Goal: Task Accomplishment & Management: Use online tool/utility

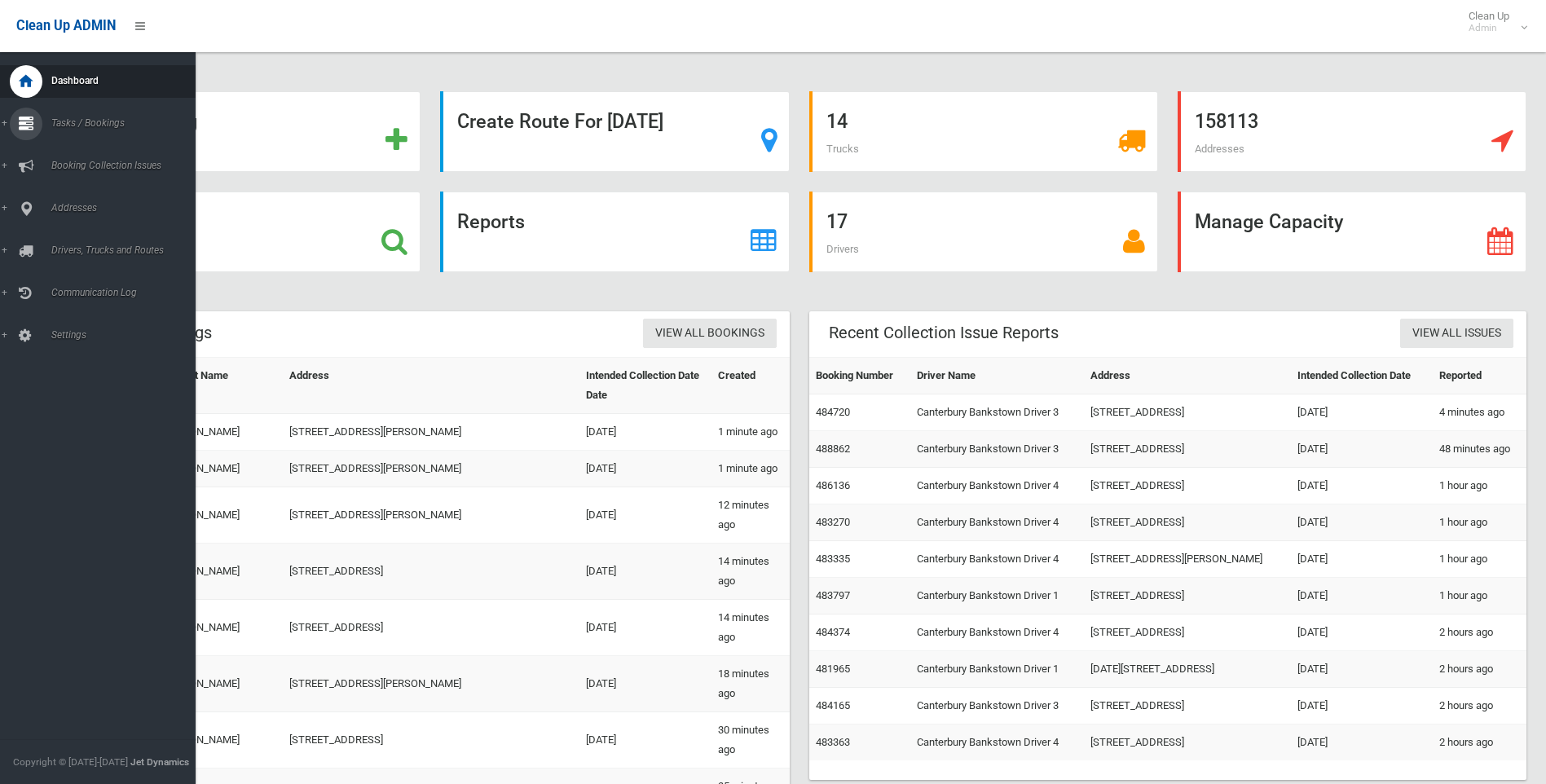
click at [18, 120] on div at bounding box center [26, 123] width 32 height 32
click at [66, 244] on span "Search" at bounding box center [120, 242] width 148 height 11
click at [28, 211] on icon at bounding box center [26, 208] width 15 height 32
click at [86, 240] on span "All Addresses" at bounding box center [120, 236] width 148 height 11
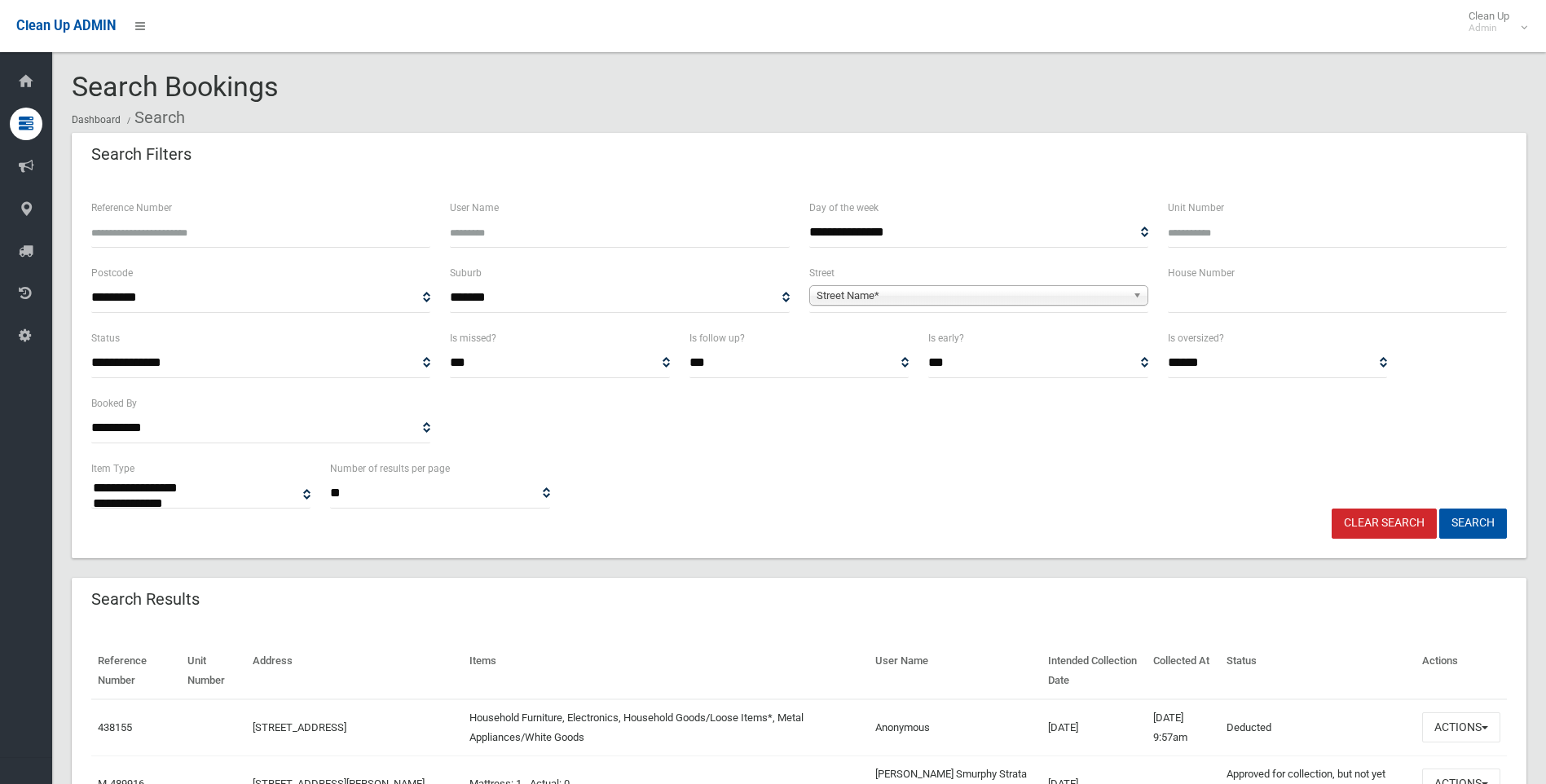
select select
click at [1212, 291] on input "text" at bounding box center [1337, 298] width 339 height 31
type input "**"
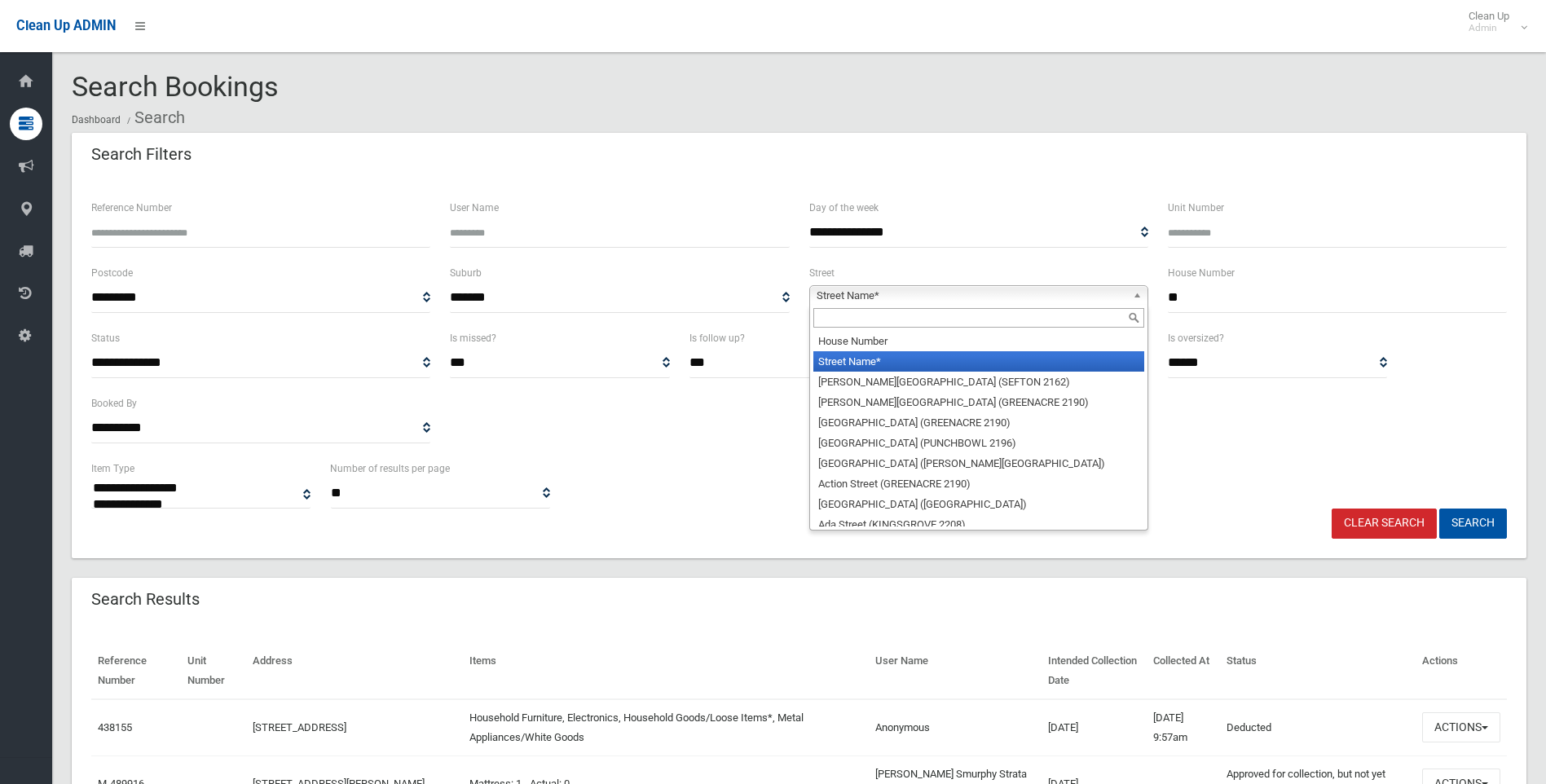
click at [951, 300] on span "Street Name*" at bounding box center [971, 295] width 310 height 19
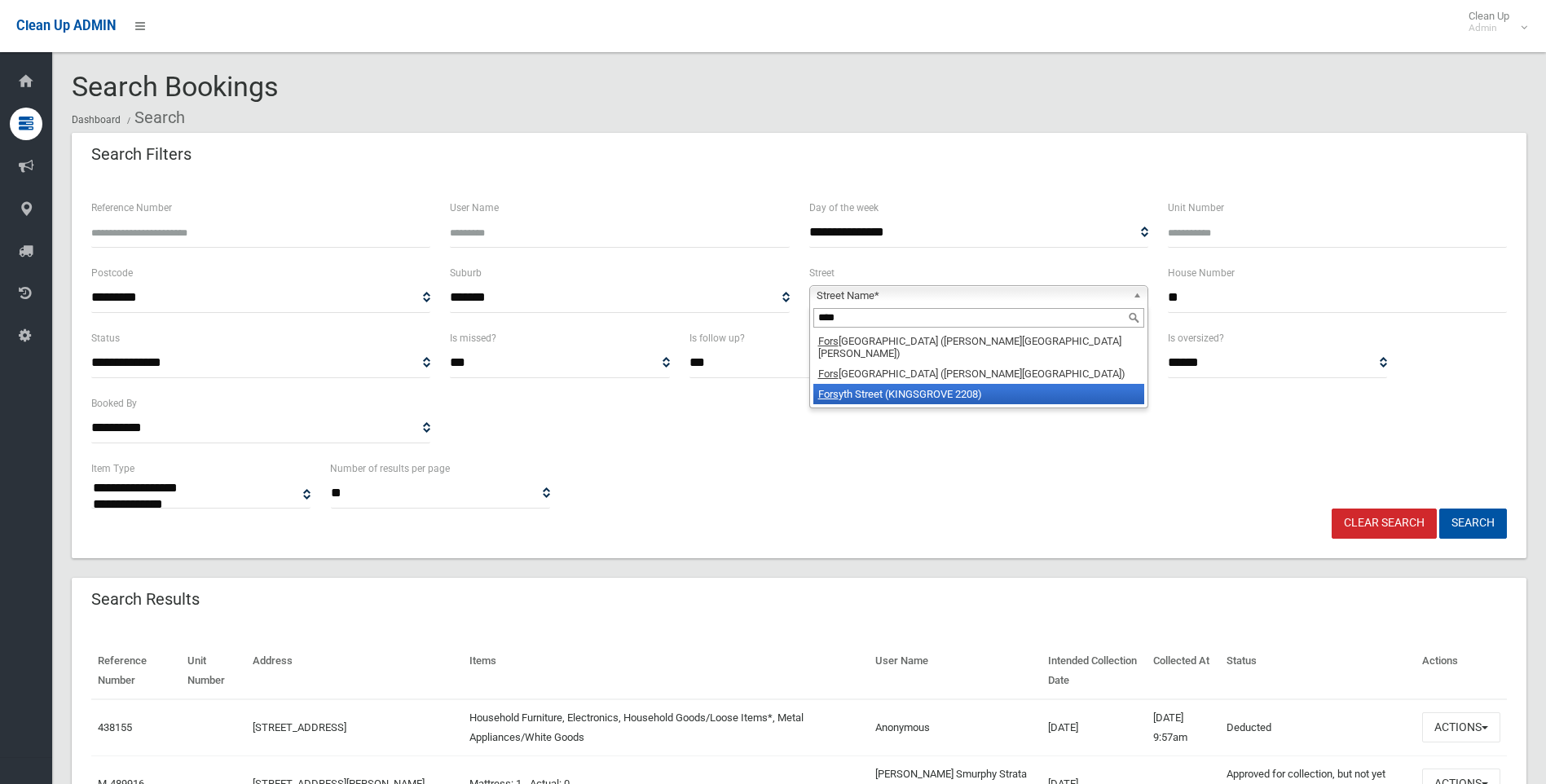
type input "****"
click at [926, 384] on li "Fors yth Street (KINGSGROVE 2208)" at bounding box center [979, 394] width 331 height 20
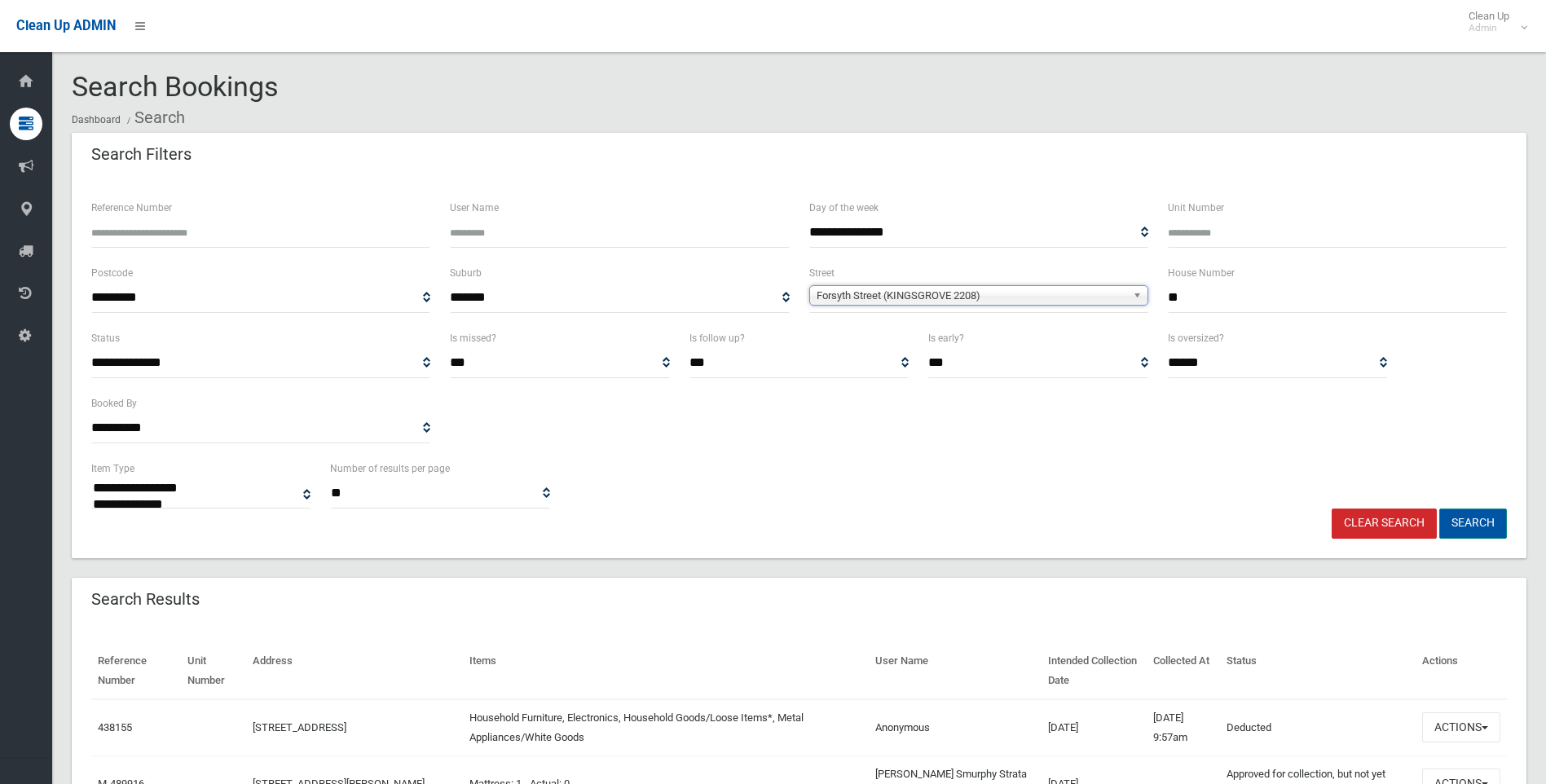
click at [1470, 521] on button "Search" at bounding box center [1472, 523] width 67 height 31
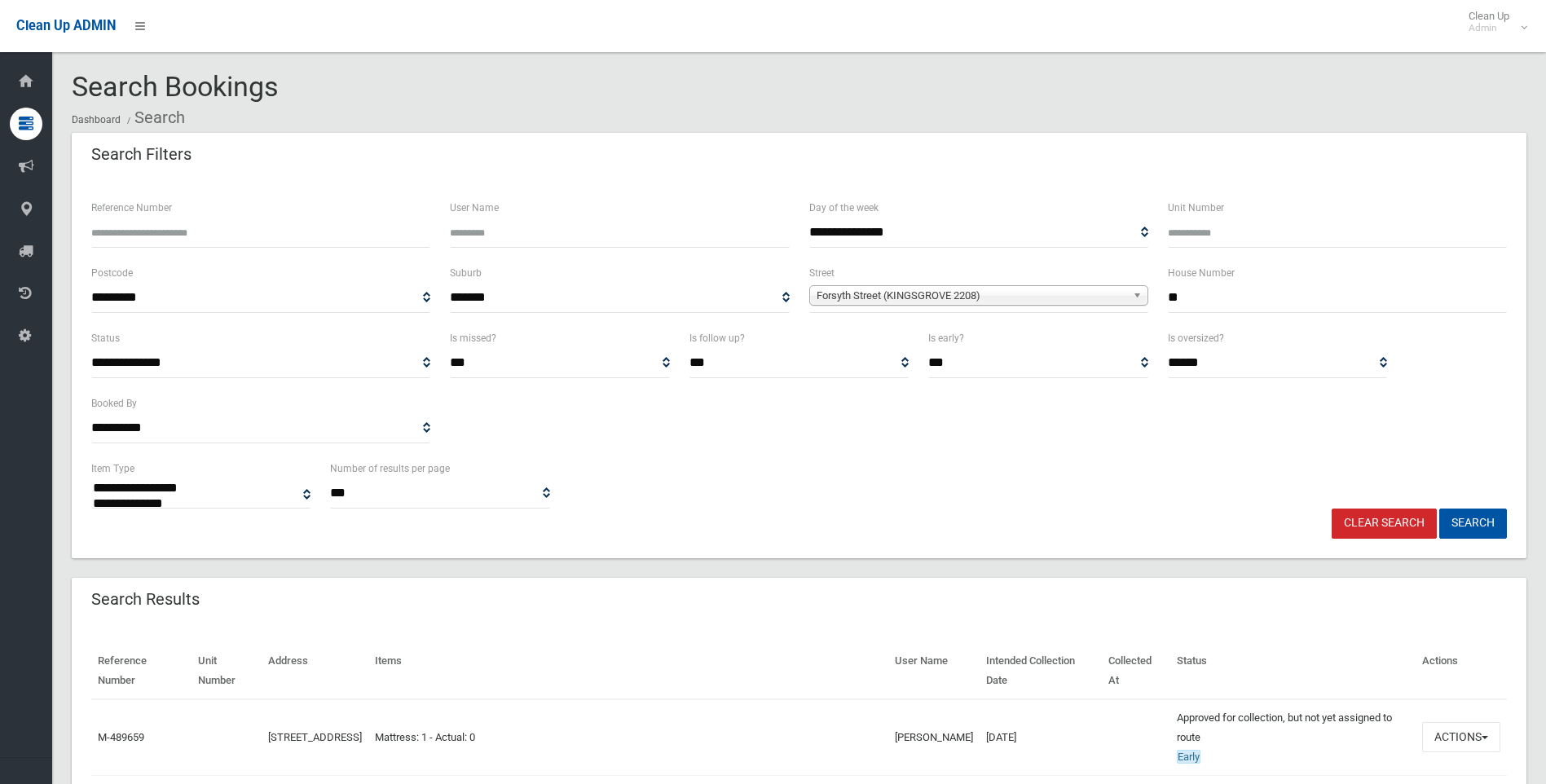
select select
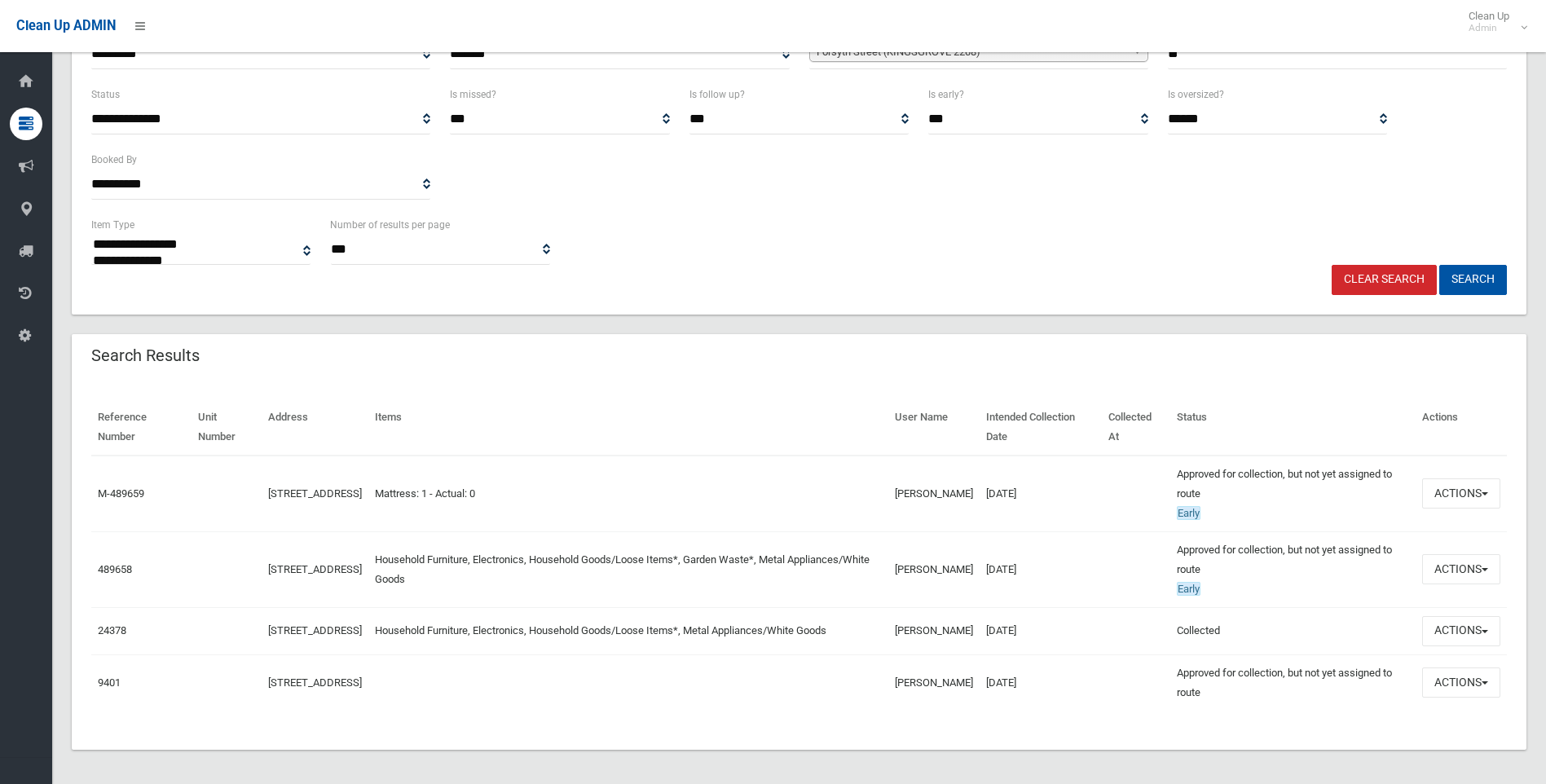
scroll to position [244, 0]
click at [1466, 472] on td "Actions View Booking Edit Booking Clone Booking Add Booking Images Resend Confi…" at bounding box center [1461, 493] width 92 height 77
click at [1452, 502] on button "Actions" at bounding box center [1461, 492] width 79 height 31
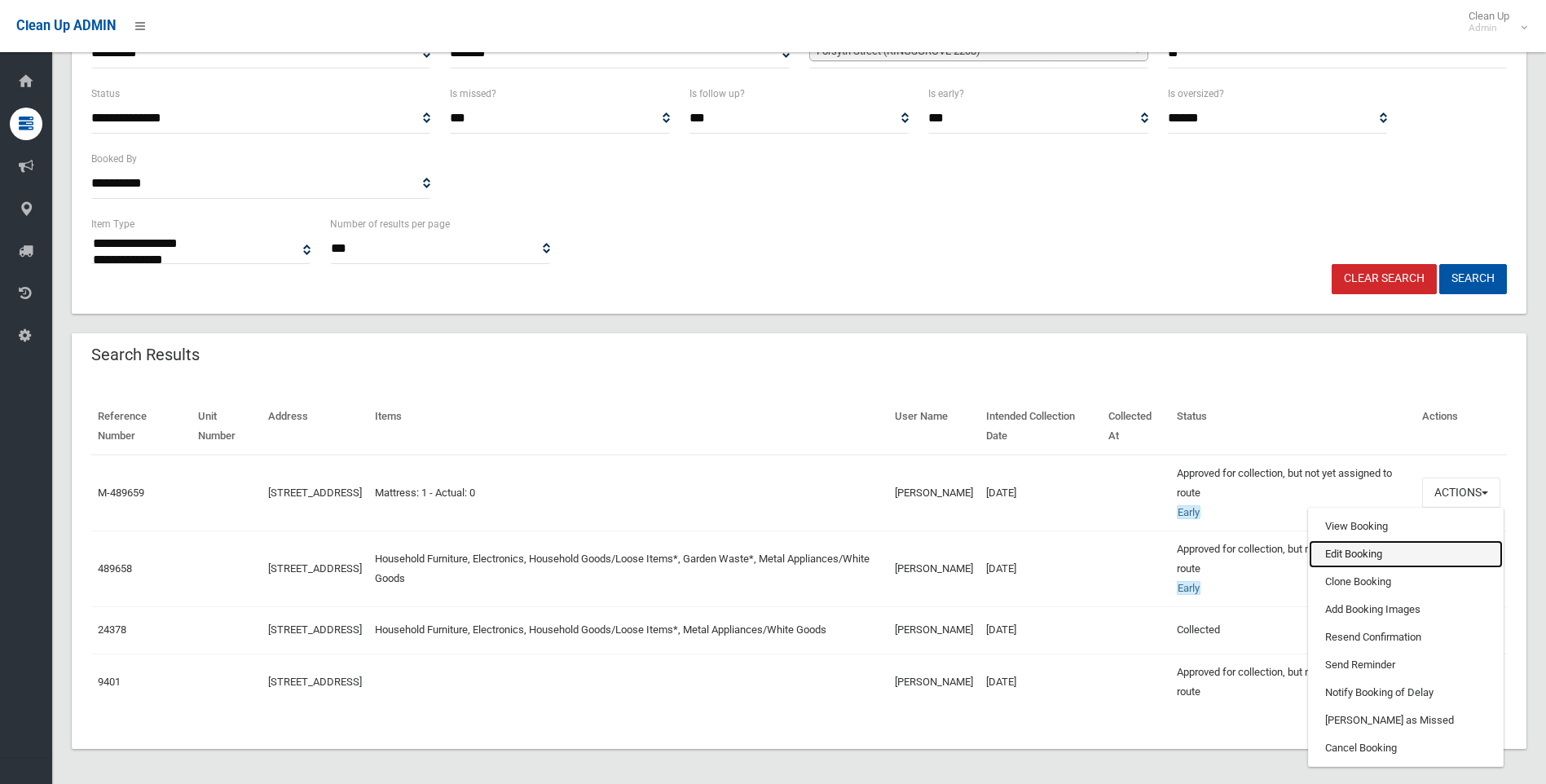
click at [1365, 557] on link "Edit Booking" at bounding box center [1405, 554] width 194 height 28
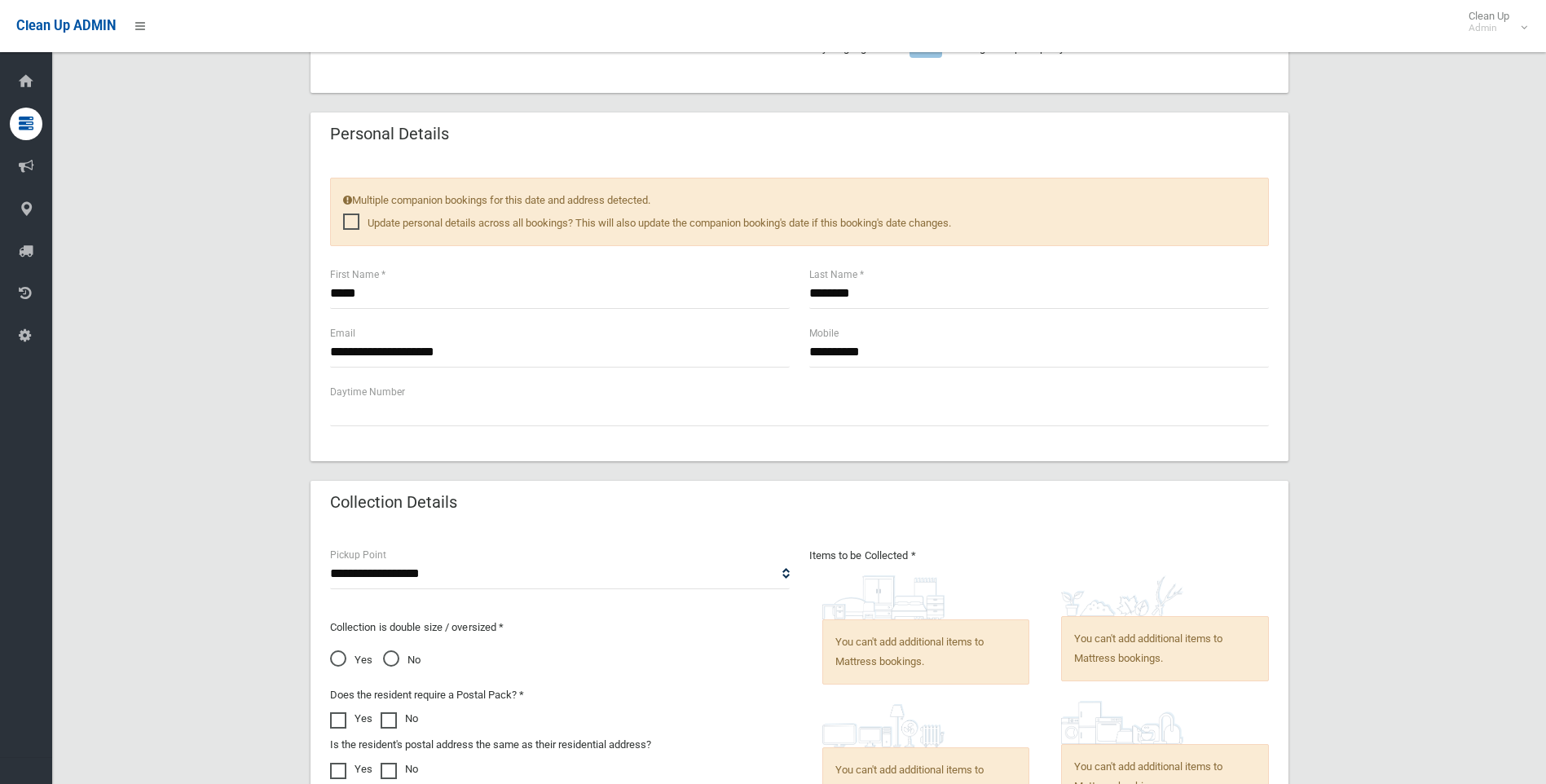
scroll to position [896, 0]
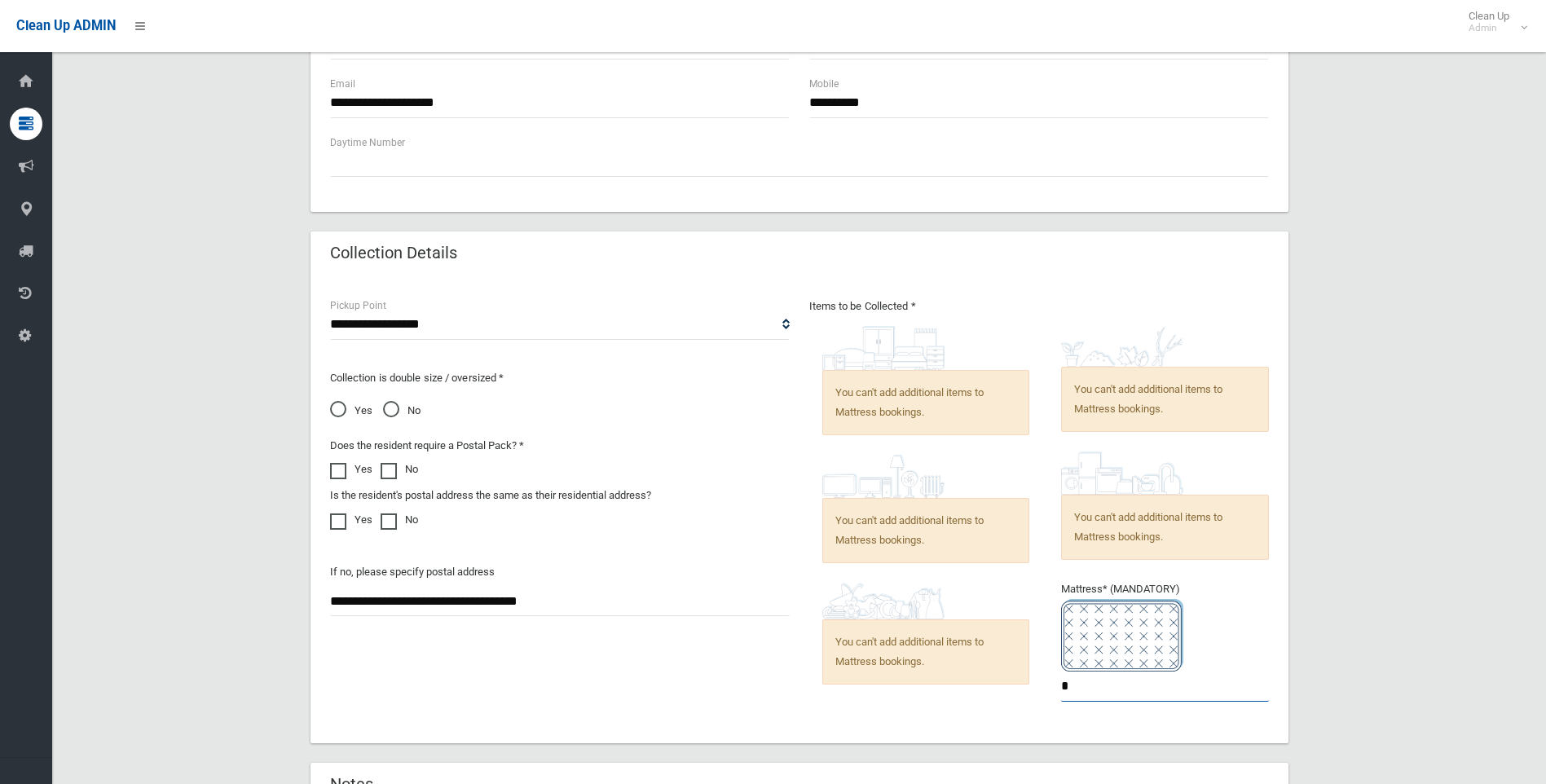
click at [1141, 674] on input "*" at bounding box center [1164, 686] width 208 height 31
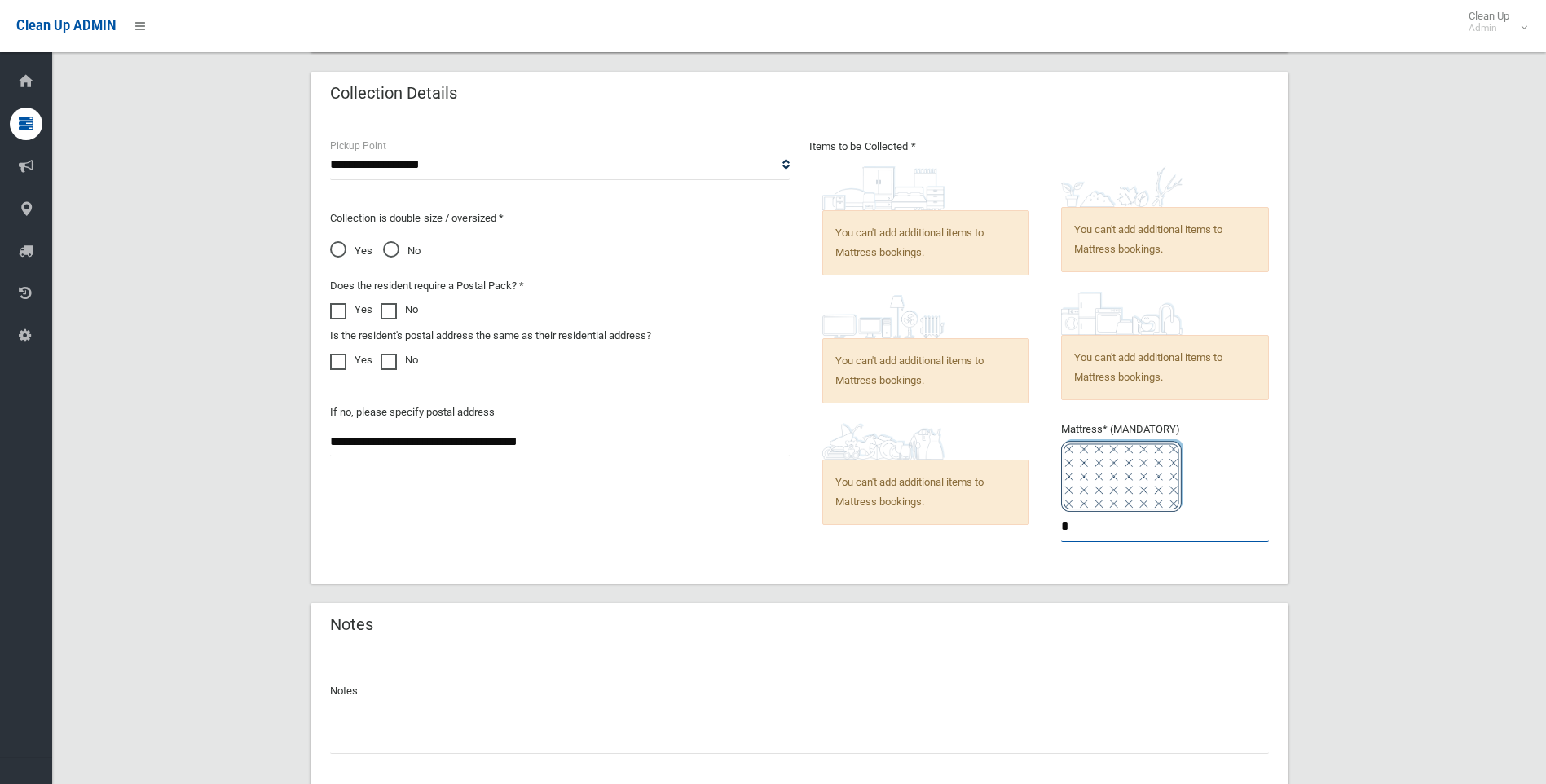
scroll to position [1169, 0]
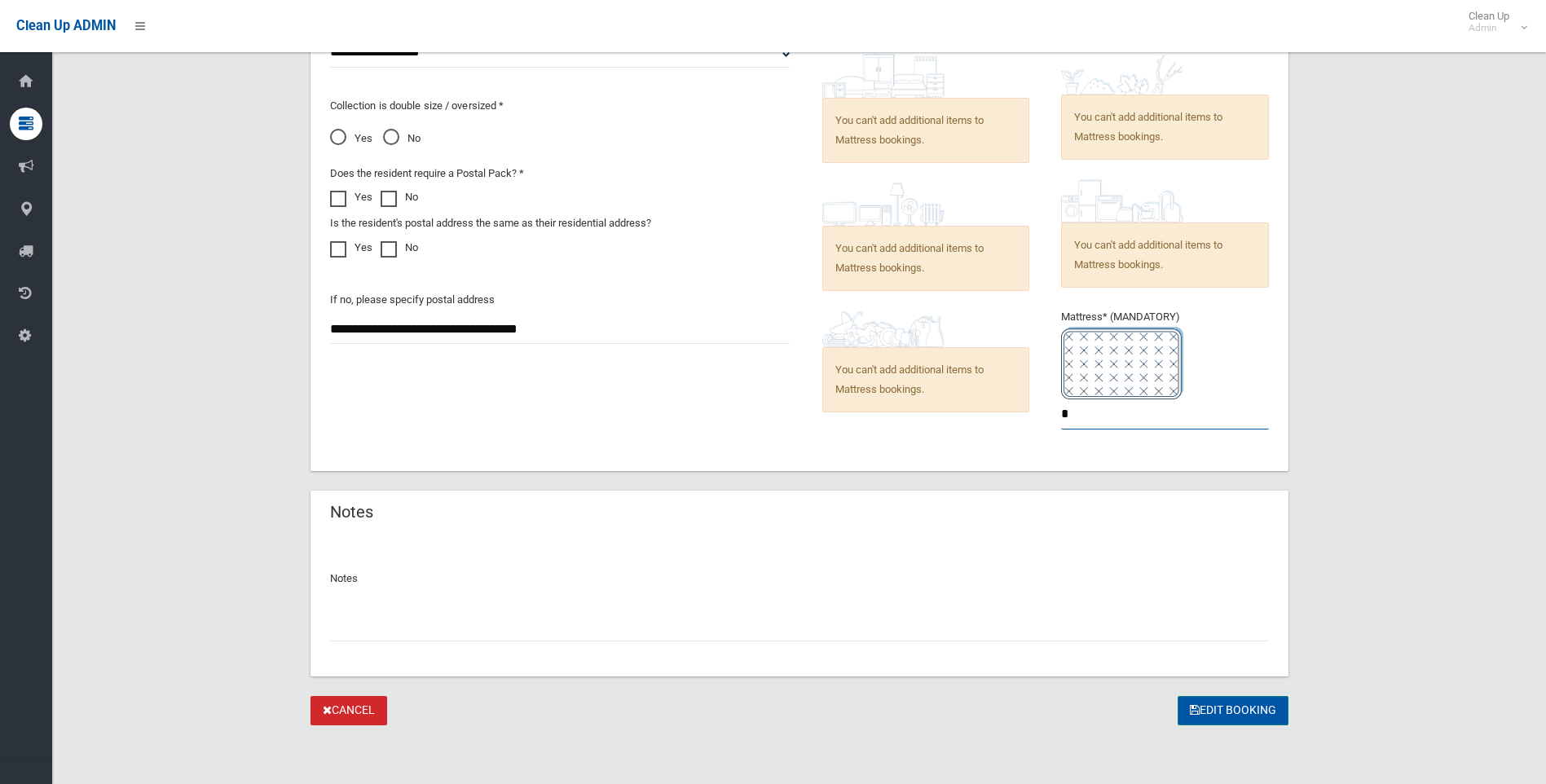
type input "*"
click at [1250, 719] on button "Edit Booking" at bounding box center [1233, 711] width 111 height 31
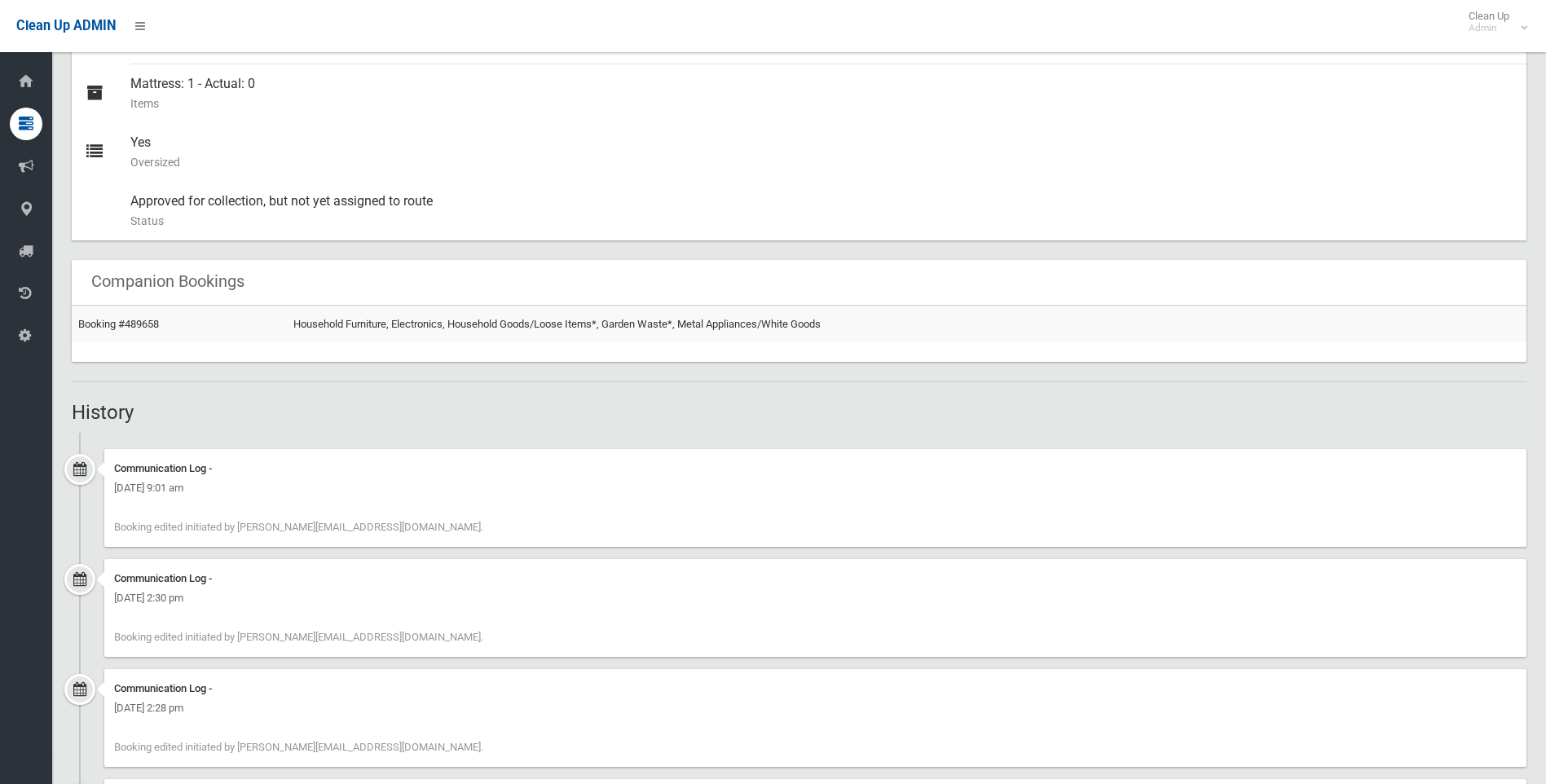
scroll to position [733, 0]
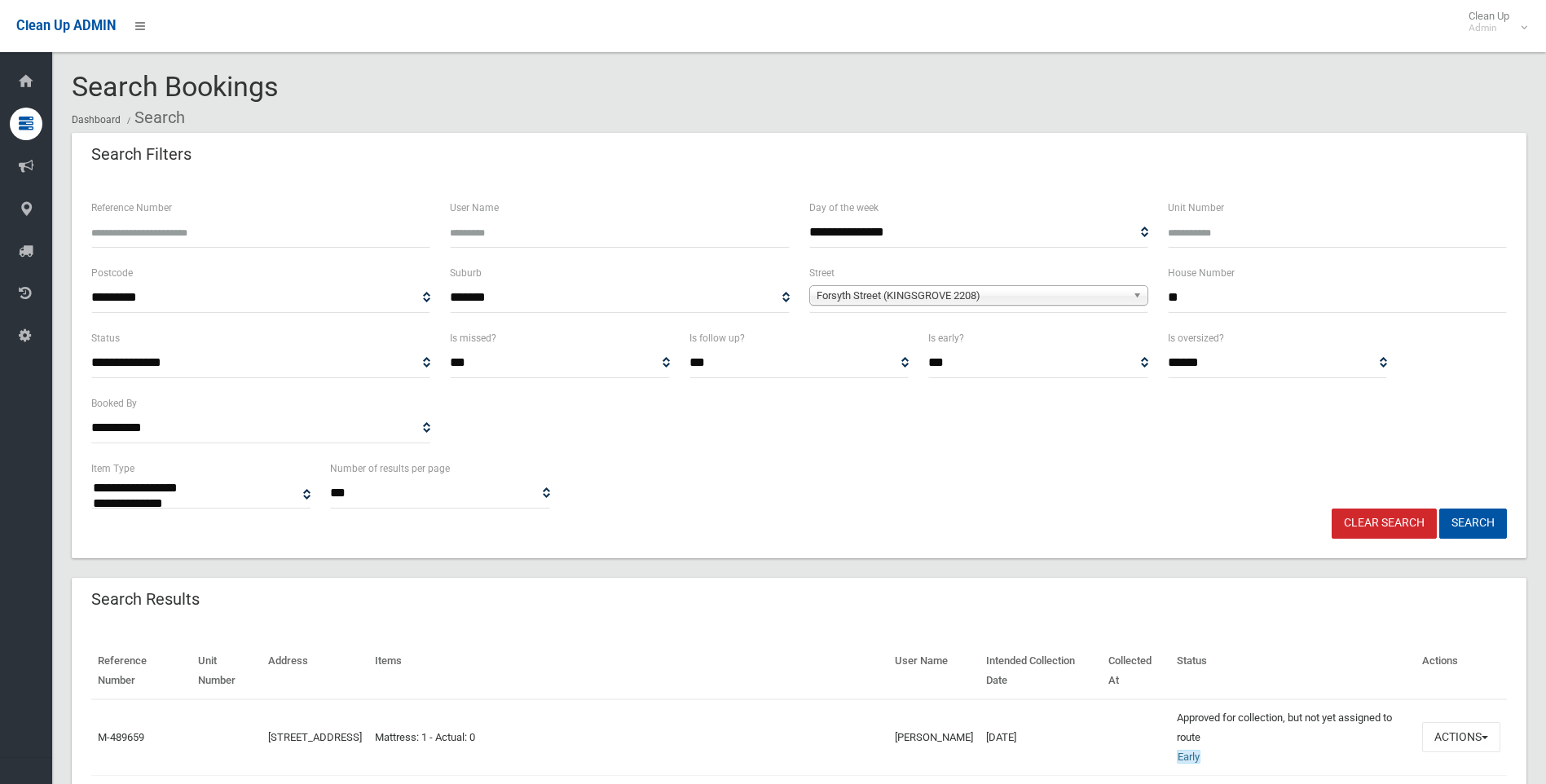
select select
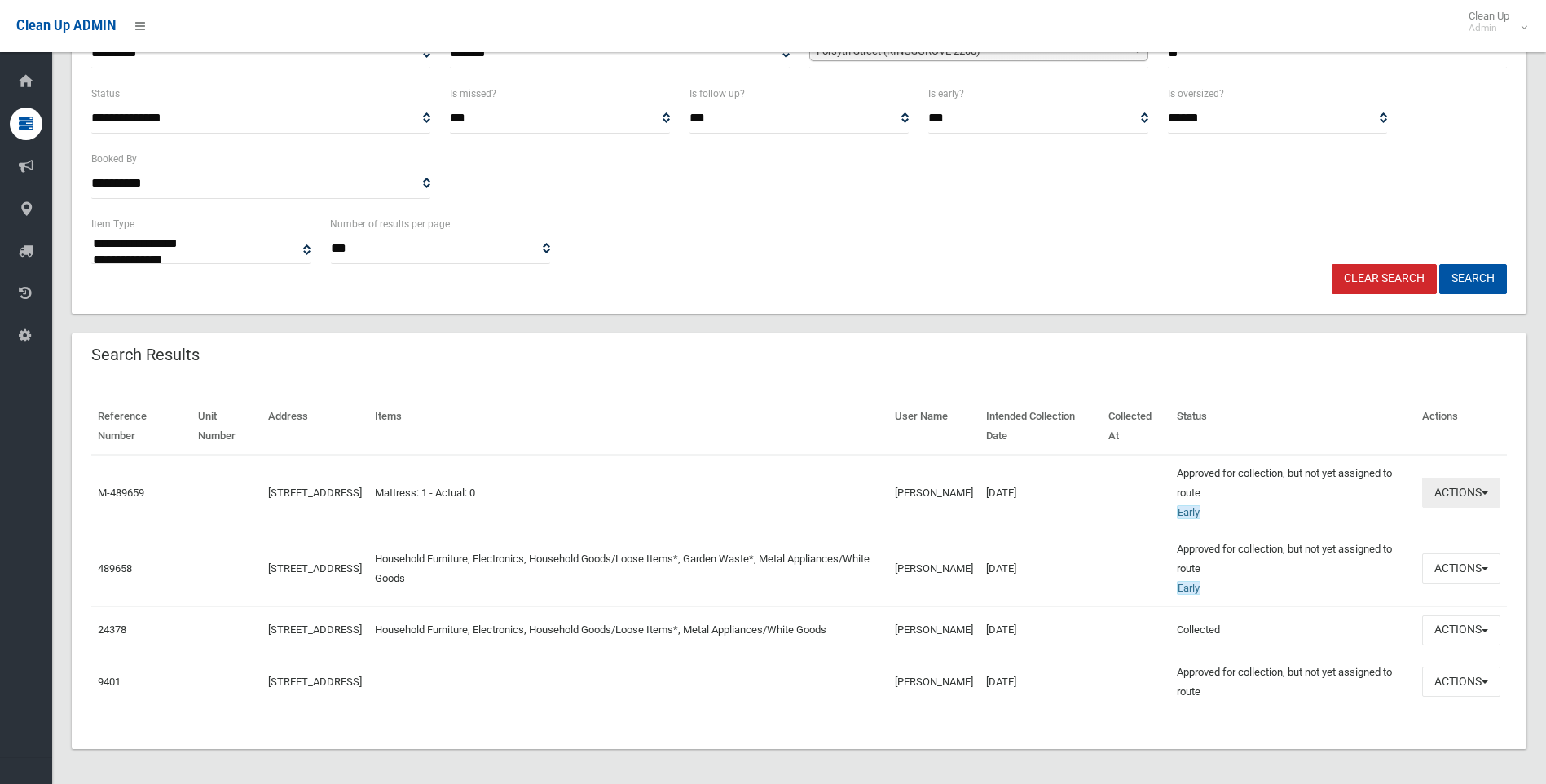
click at [1457, 496] on button "Actions" at bounding box center [1461, 492] width 79 height 31
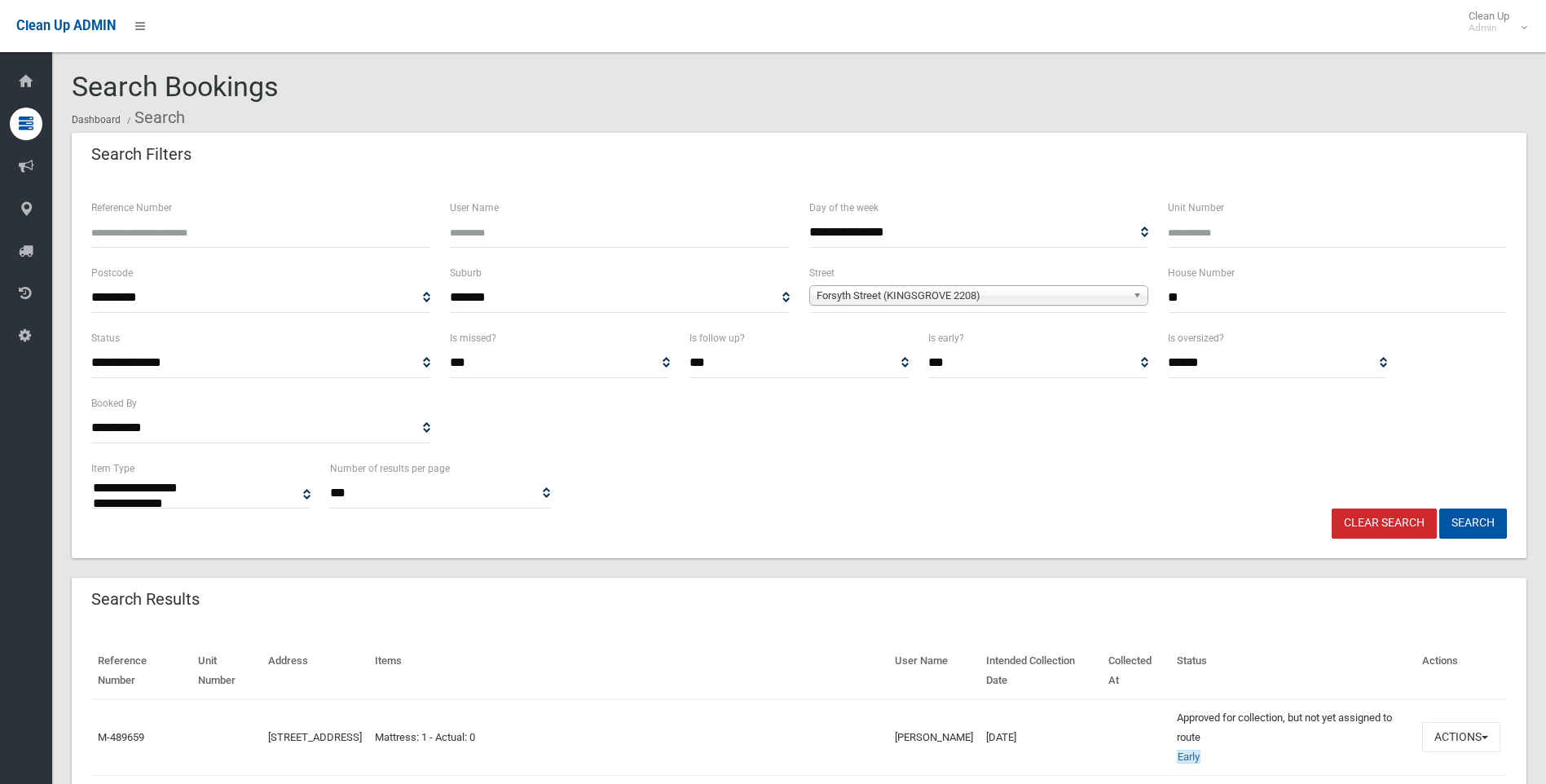
select select
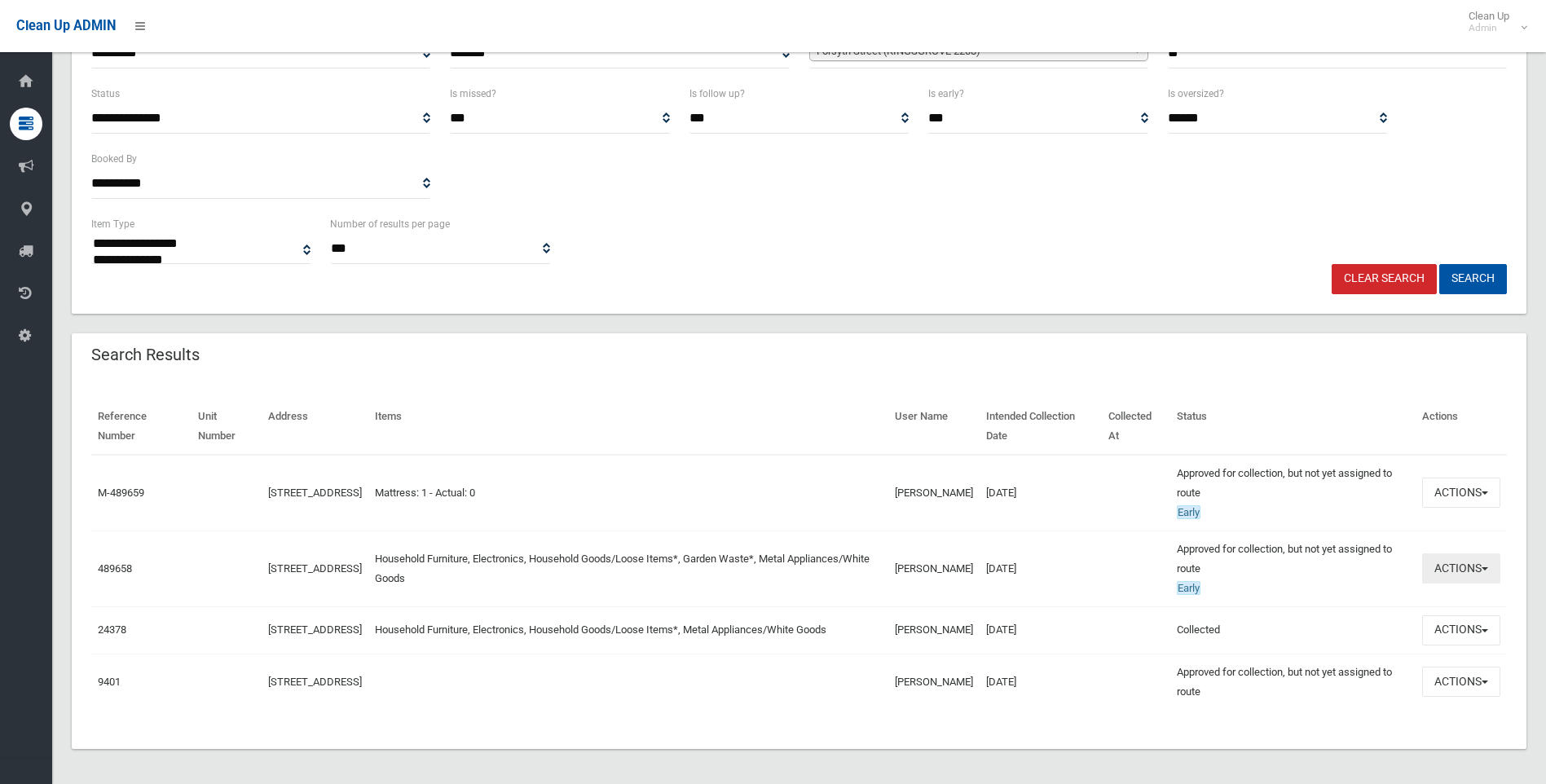
click at [1461, 579] on button "Actions" at bounding box center [1461, 568] width 79 height 31
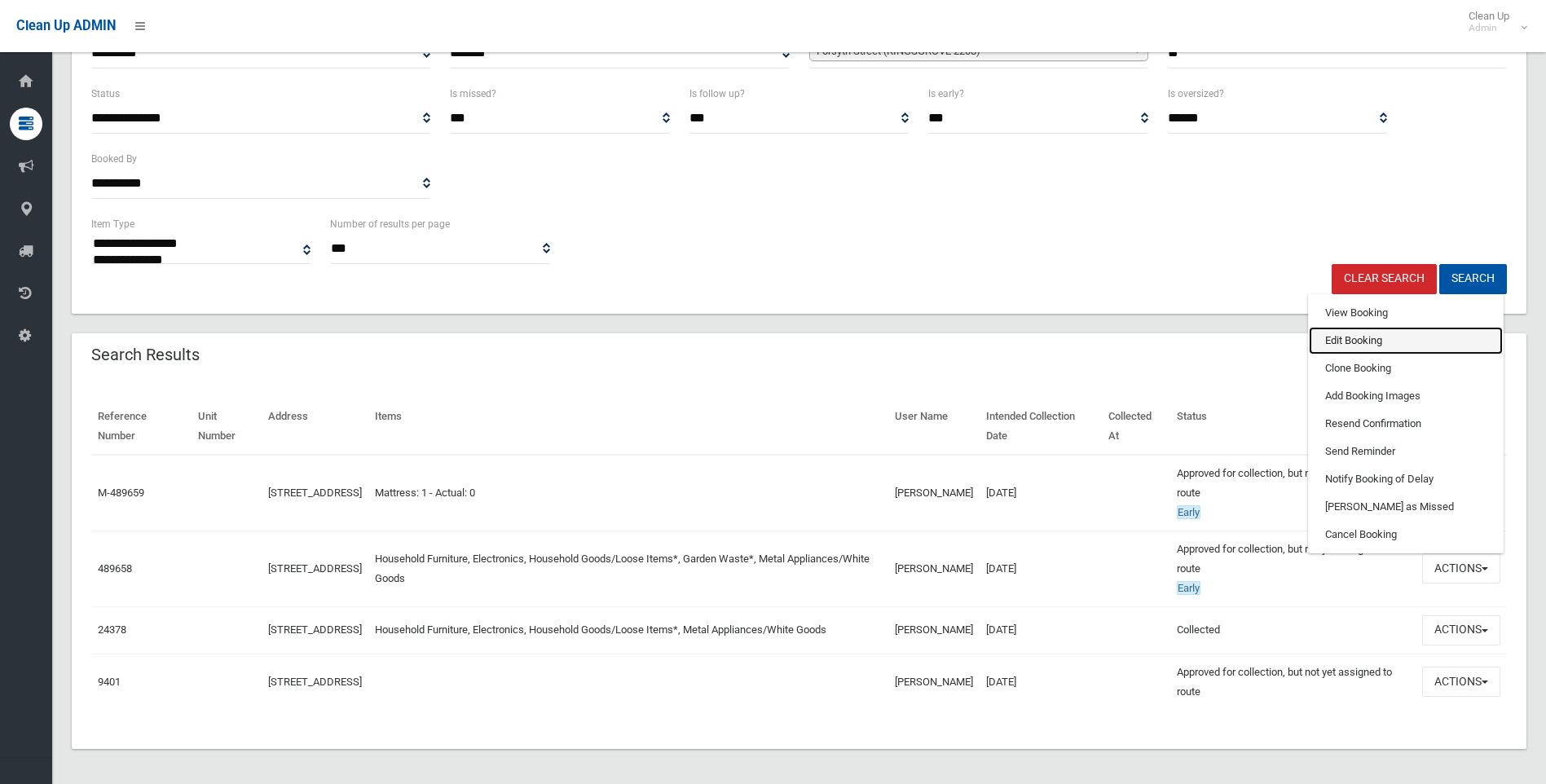
click at [1341, 338] on link "Edit Booking" at bounding box center [1405, 340] width 194 height 28
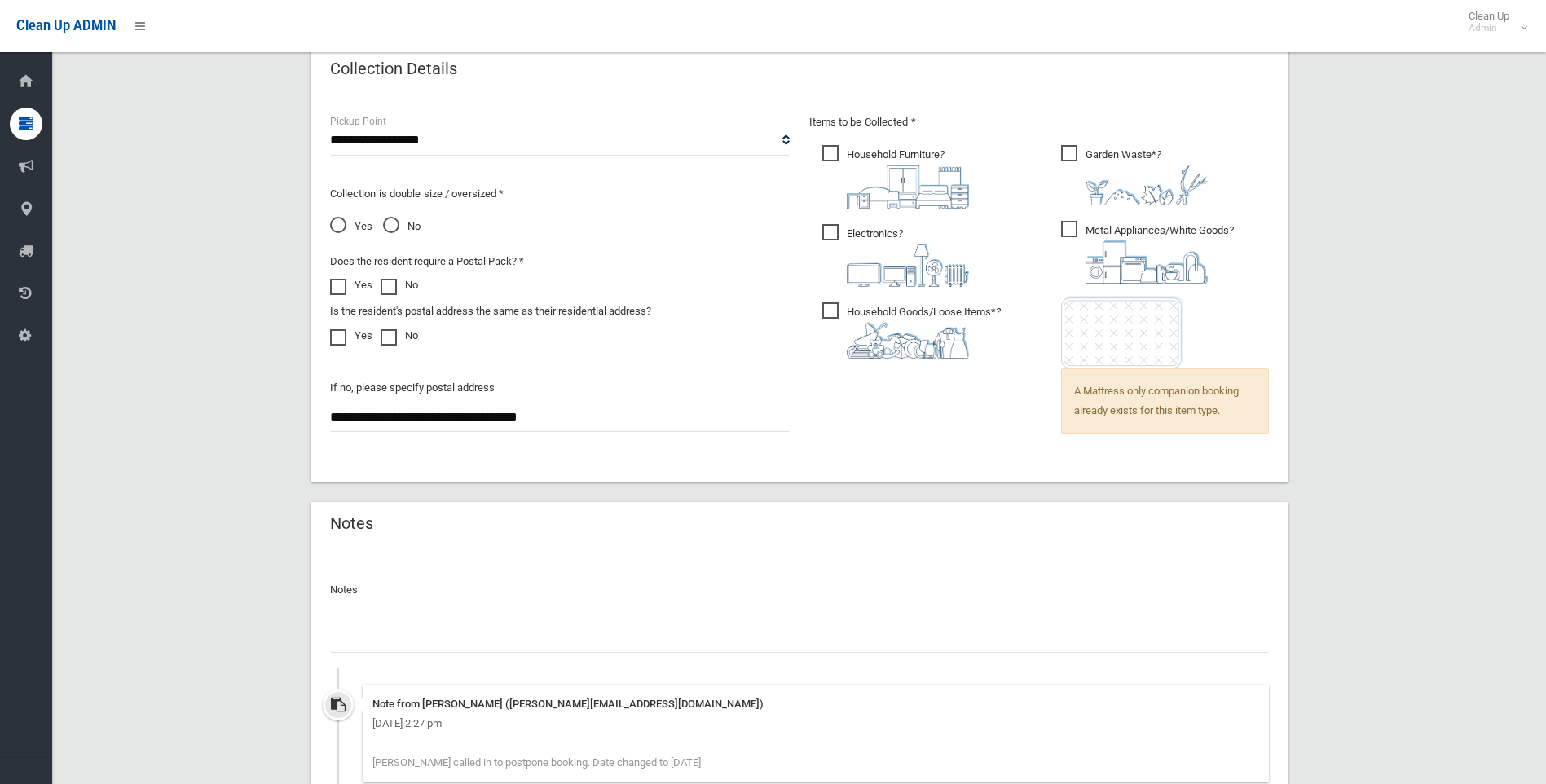
scroll to position [827, 0]
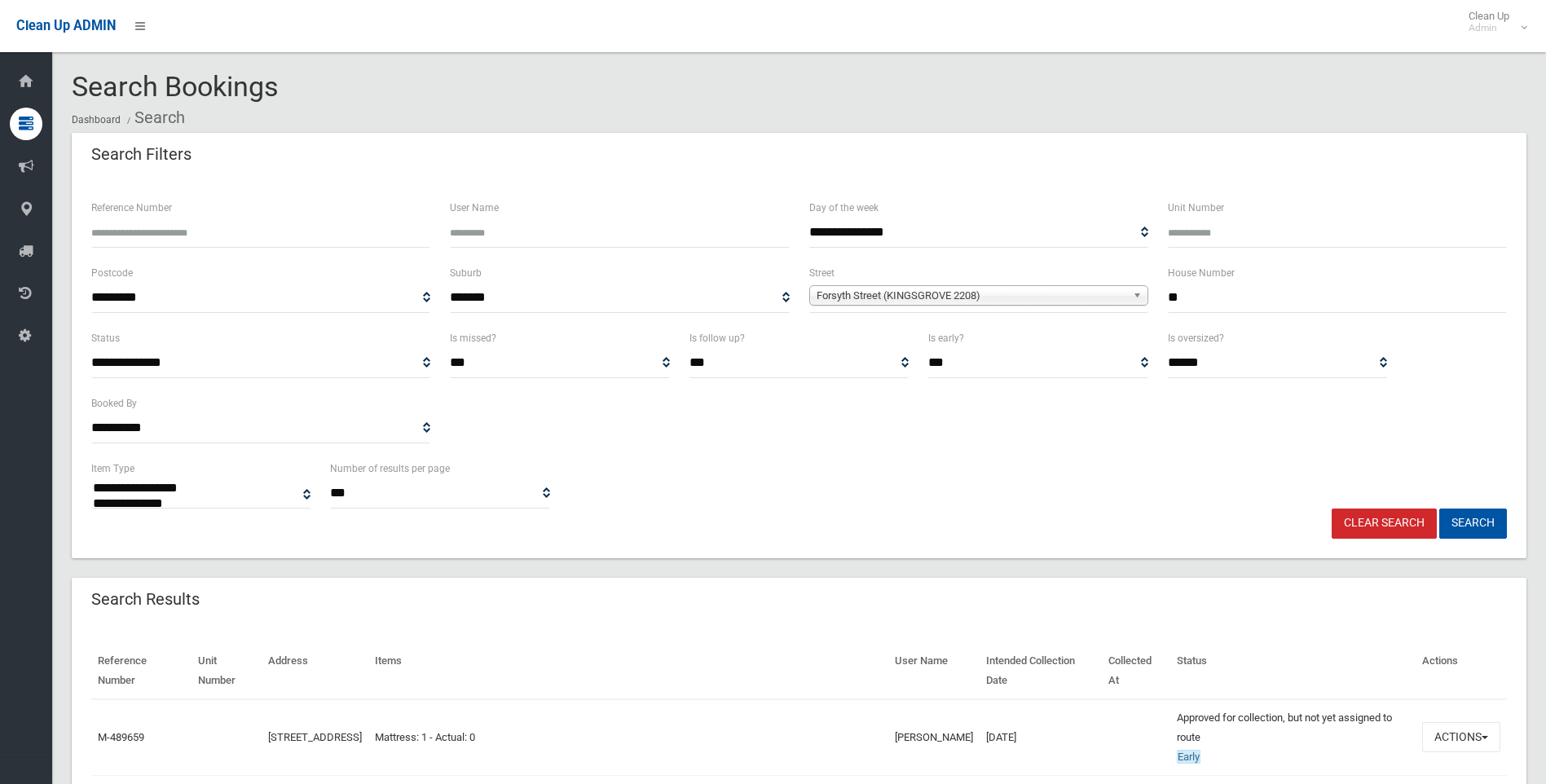
select select
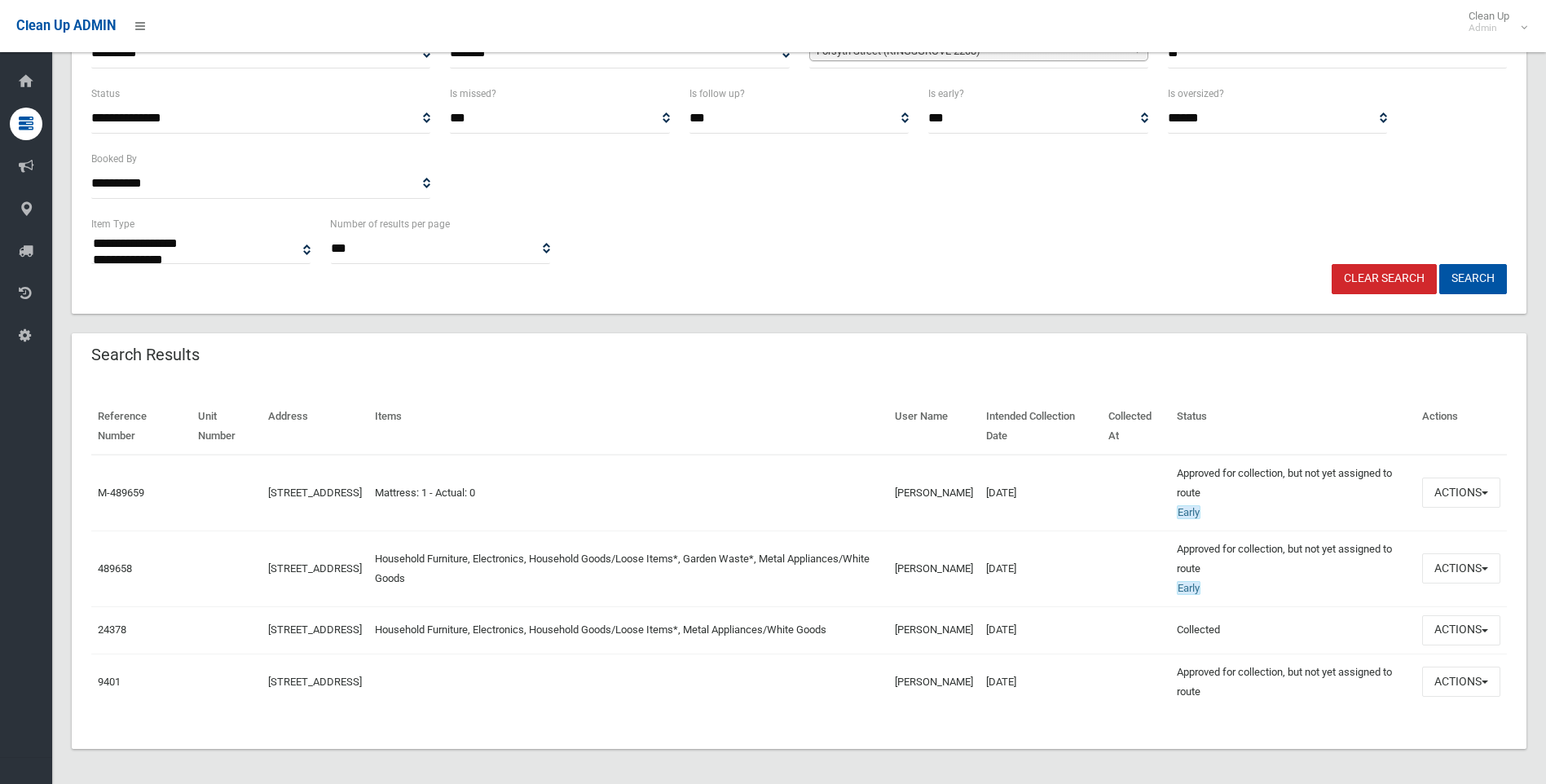
scroll to position [244, 0]
click at [1452, 500] on button "Actions" at bounding box center [1461, 492] width 79 height 31
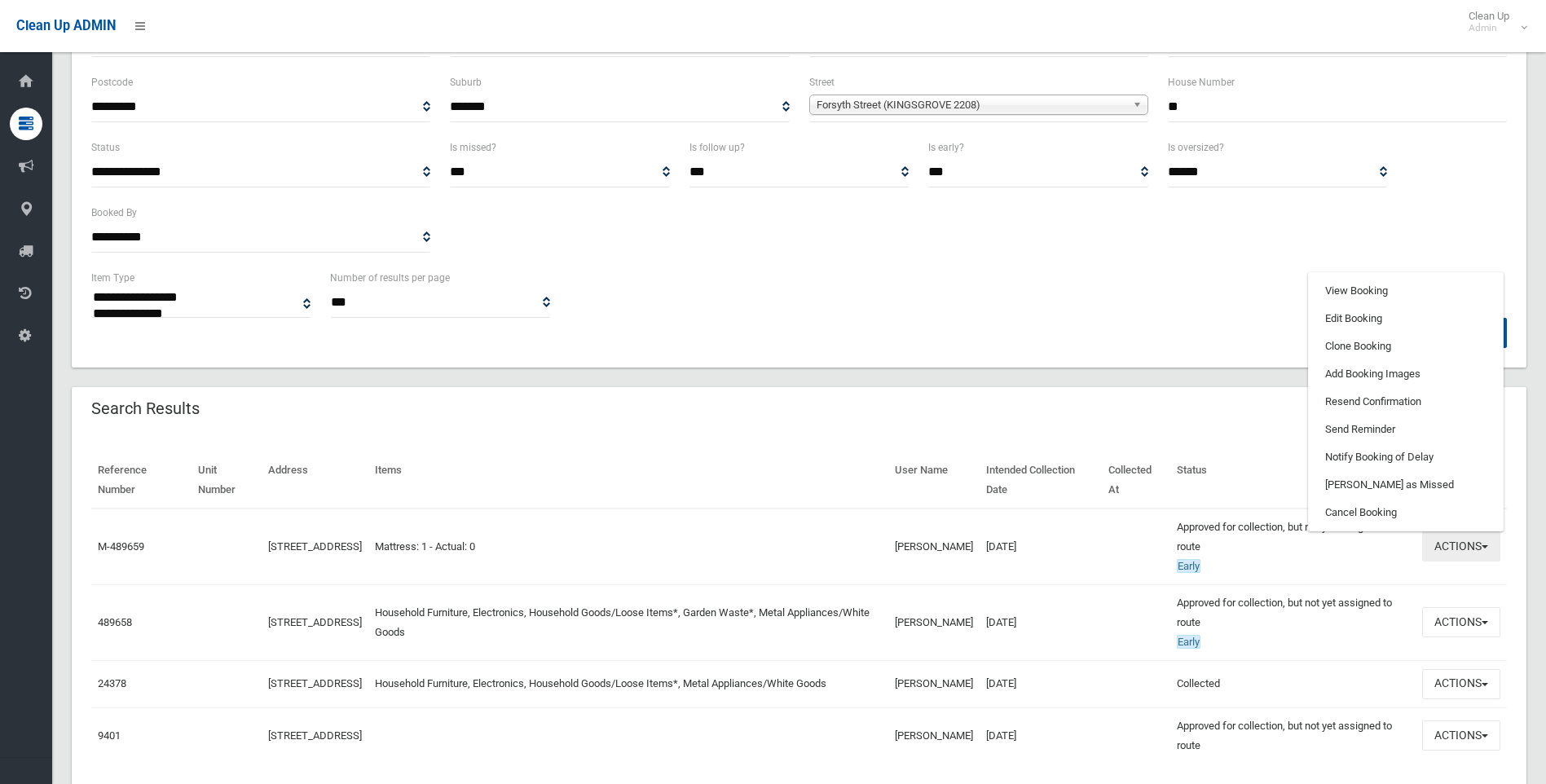
scroll to position [163, 0]
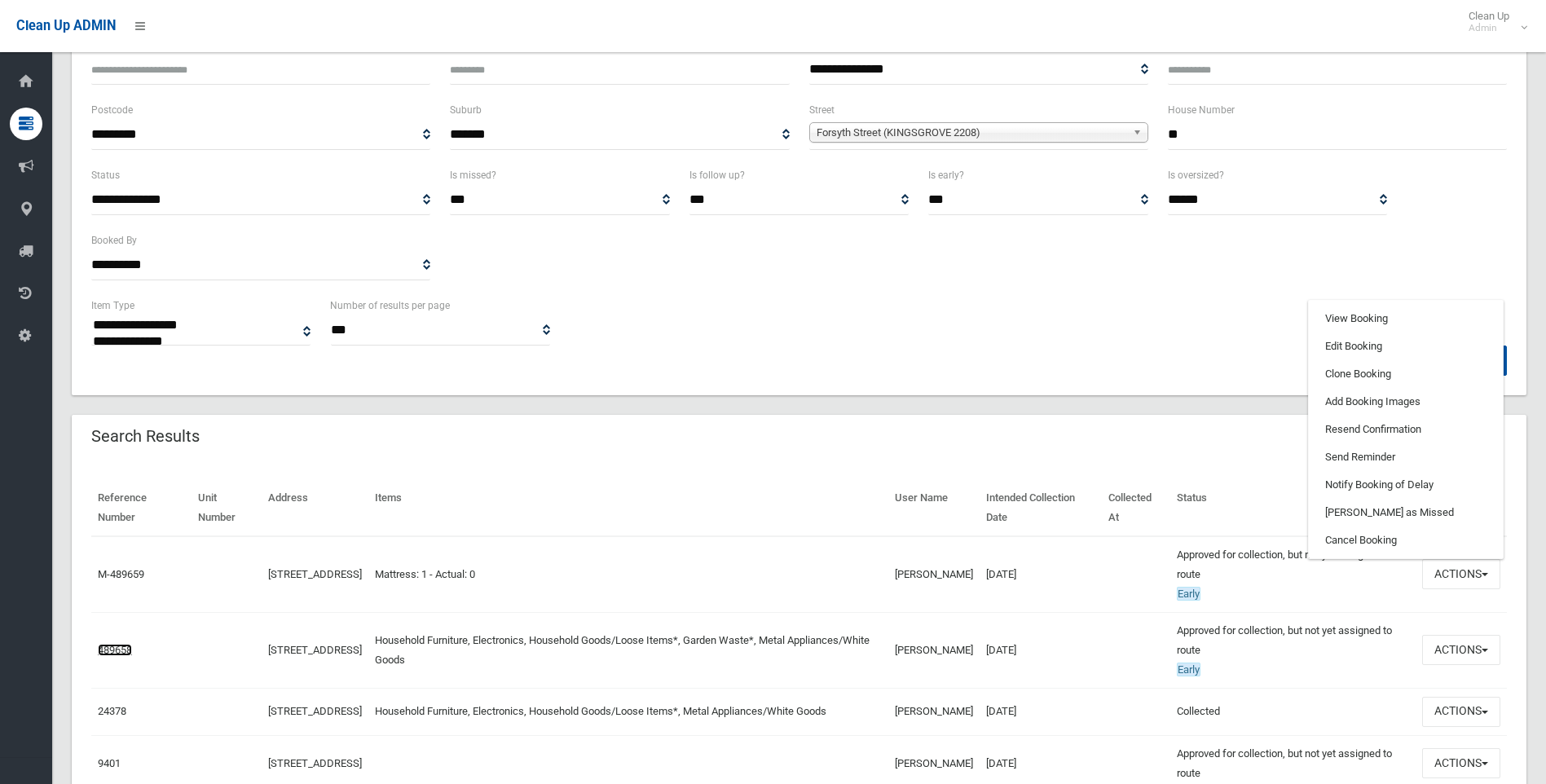
click at [109, 646] on link "489658" at bounding box center [115, 649] width 34 height 12
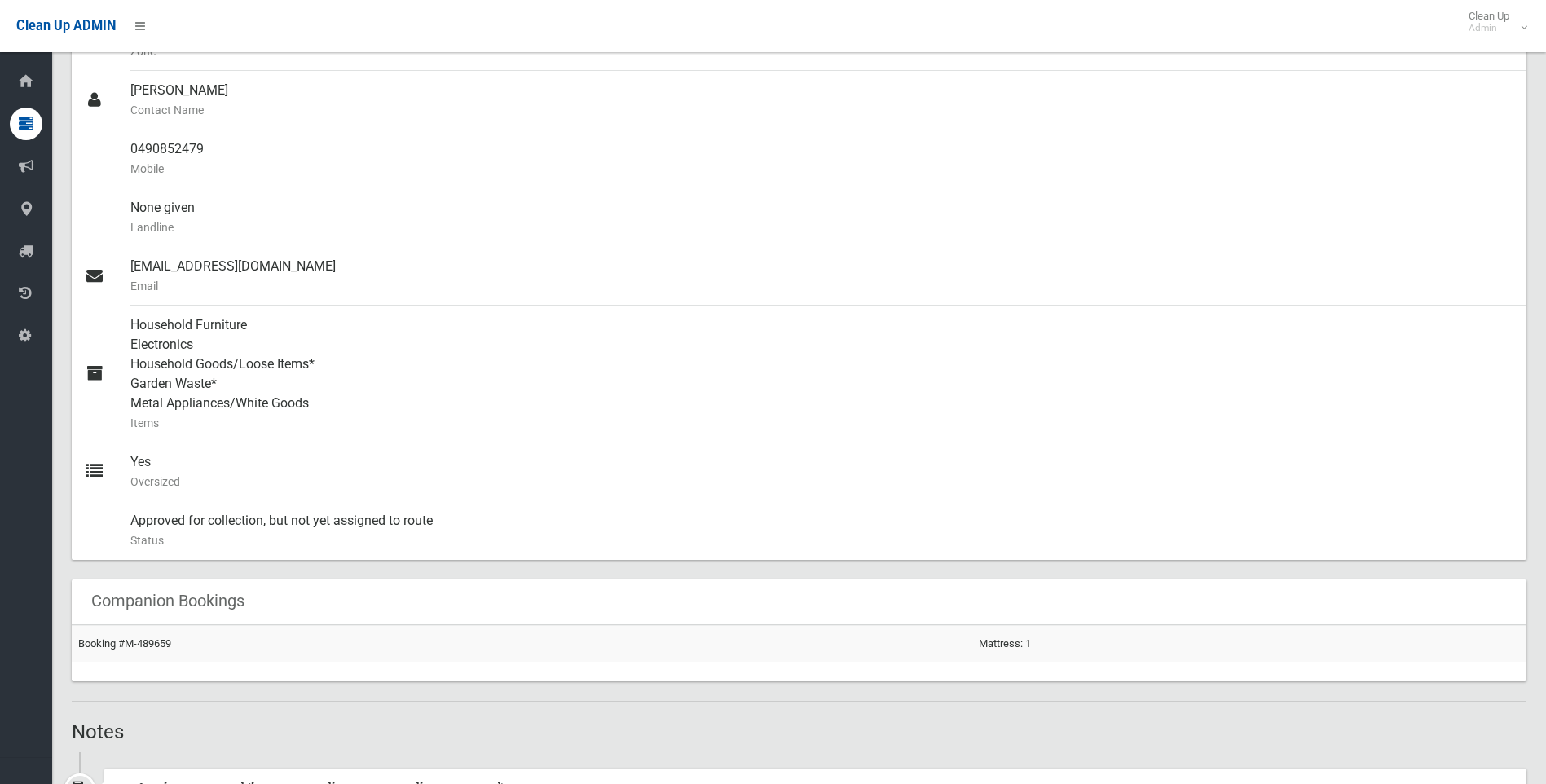
scroll to position [570, 0]
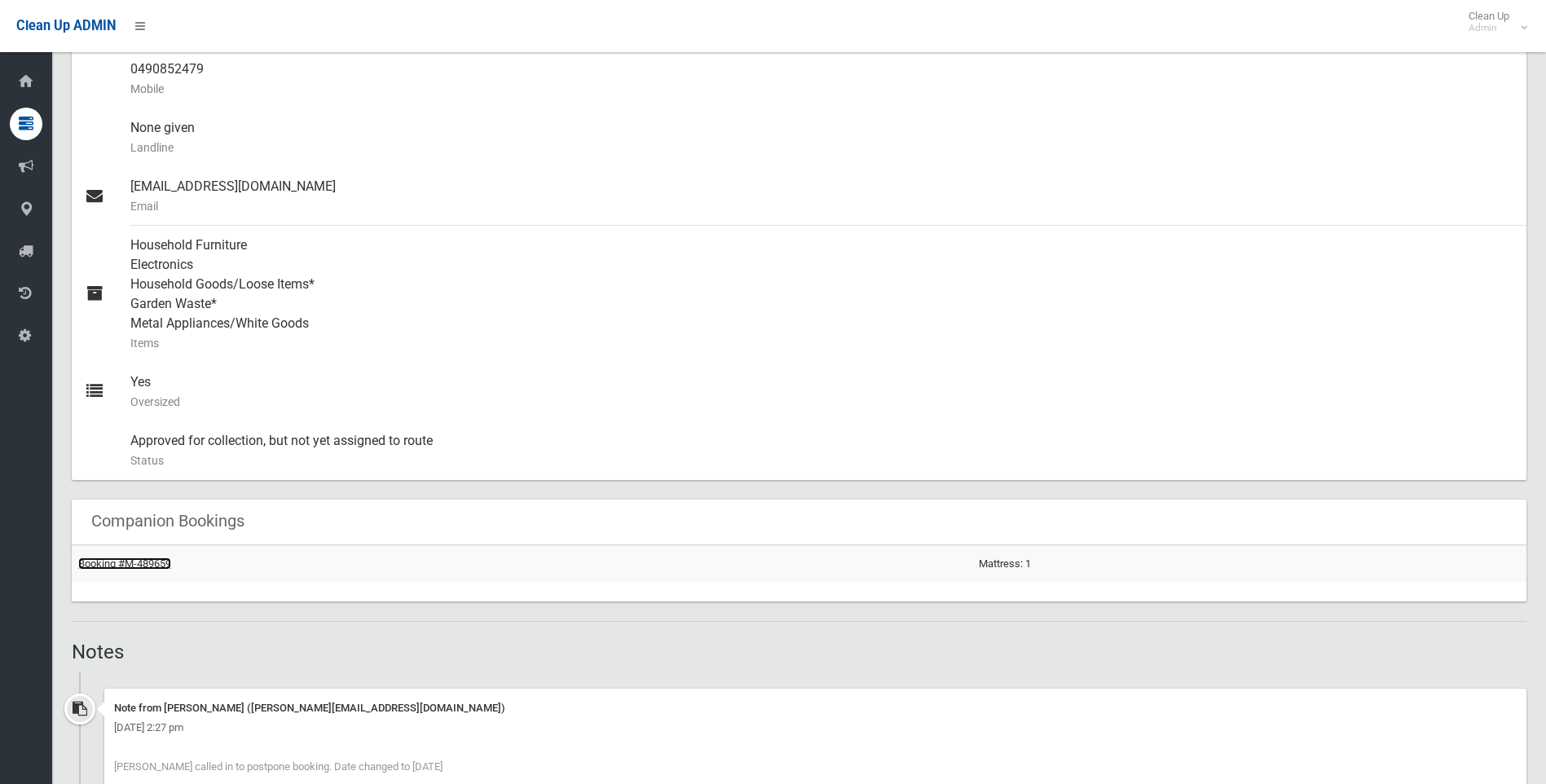
click at [148, 564] on link "Booking #M-489659" at bounding box center [125, 563] width 92 height 12
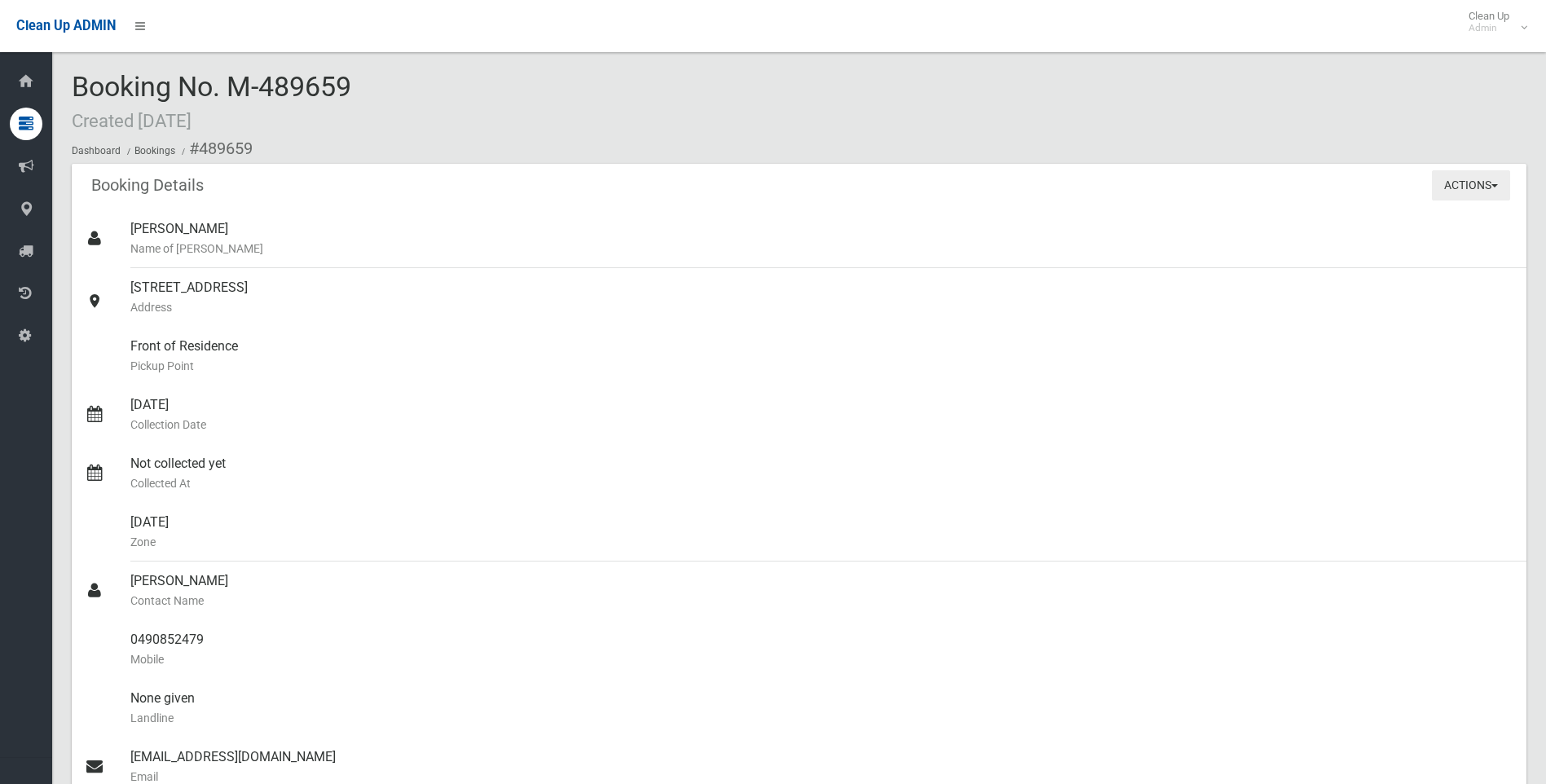
click at [1470, 186] on button "Actions" at bounding box center [1470, 185] width 79 height 31
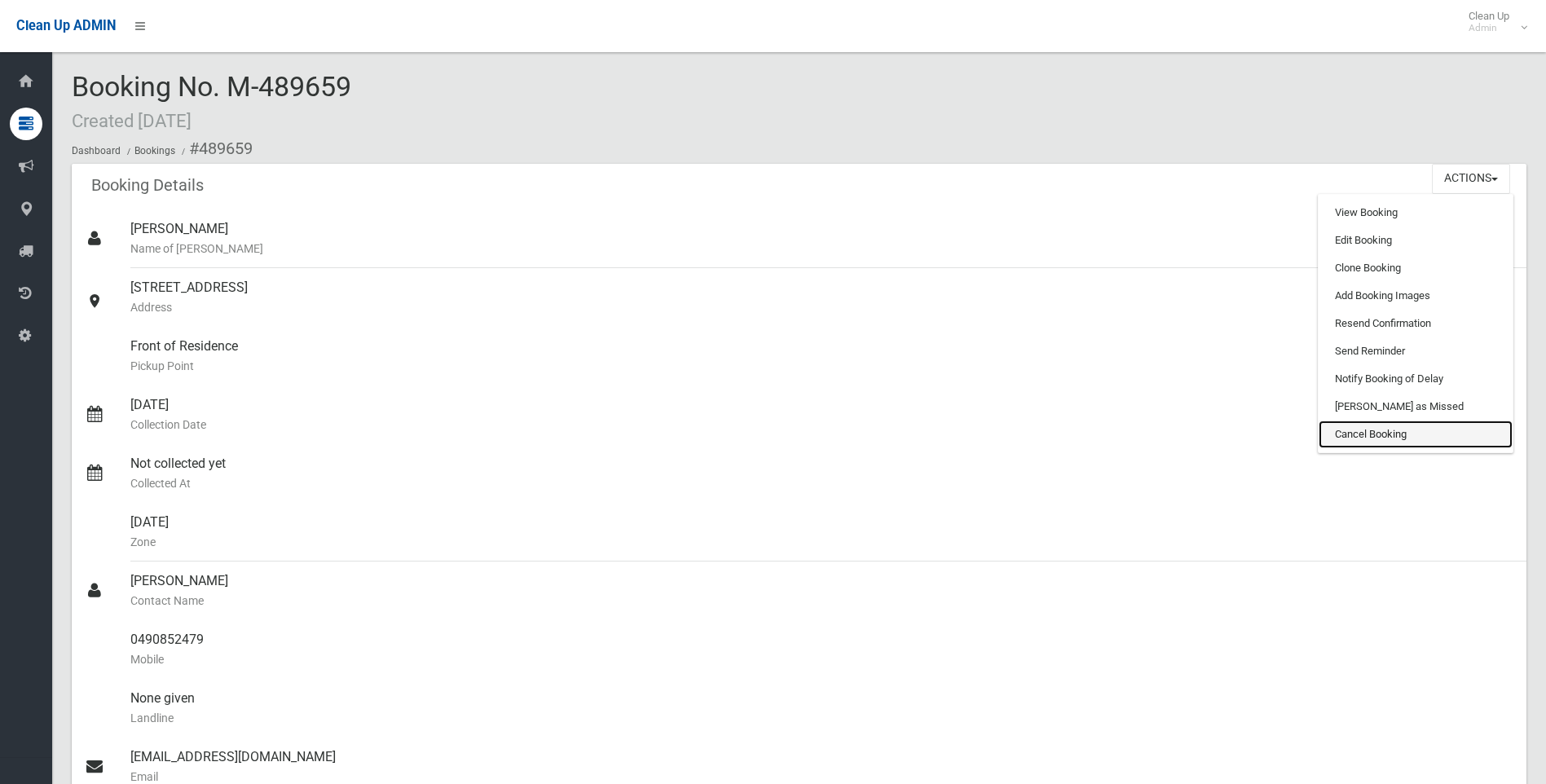
click at [1445, 428] on link "Cancel Booking" at bounding box center [1416, 435] width 194 height 28
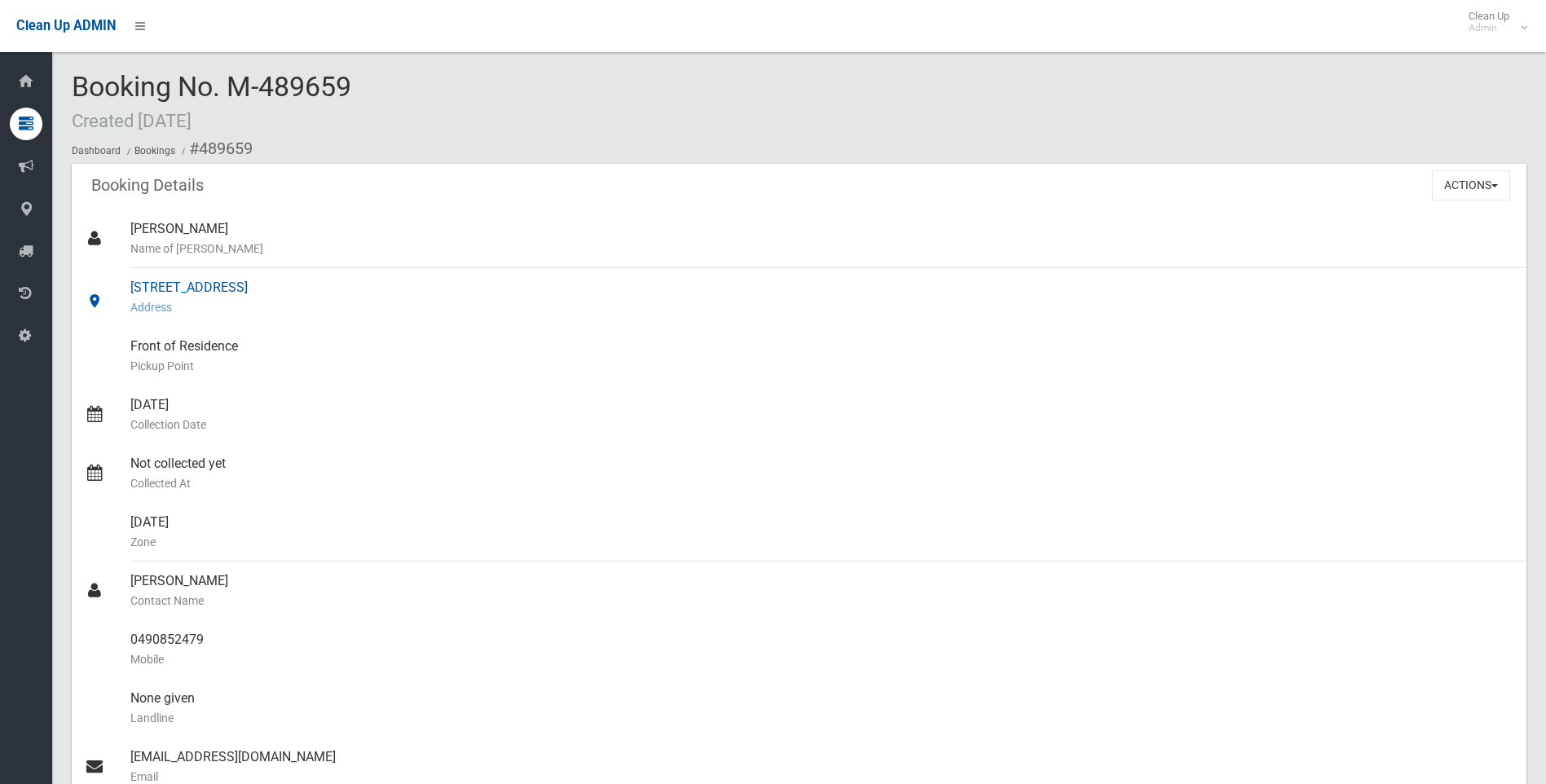
scroll to position [244, 0]
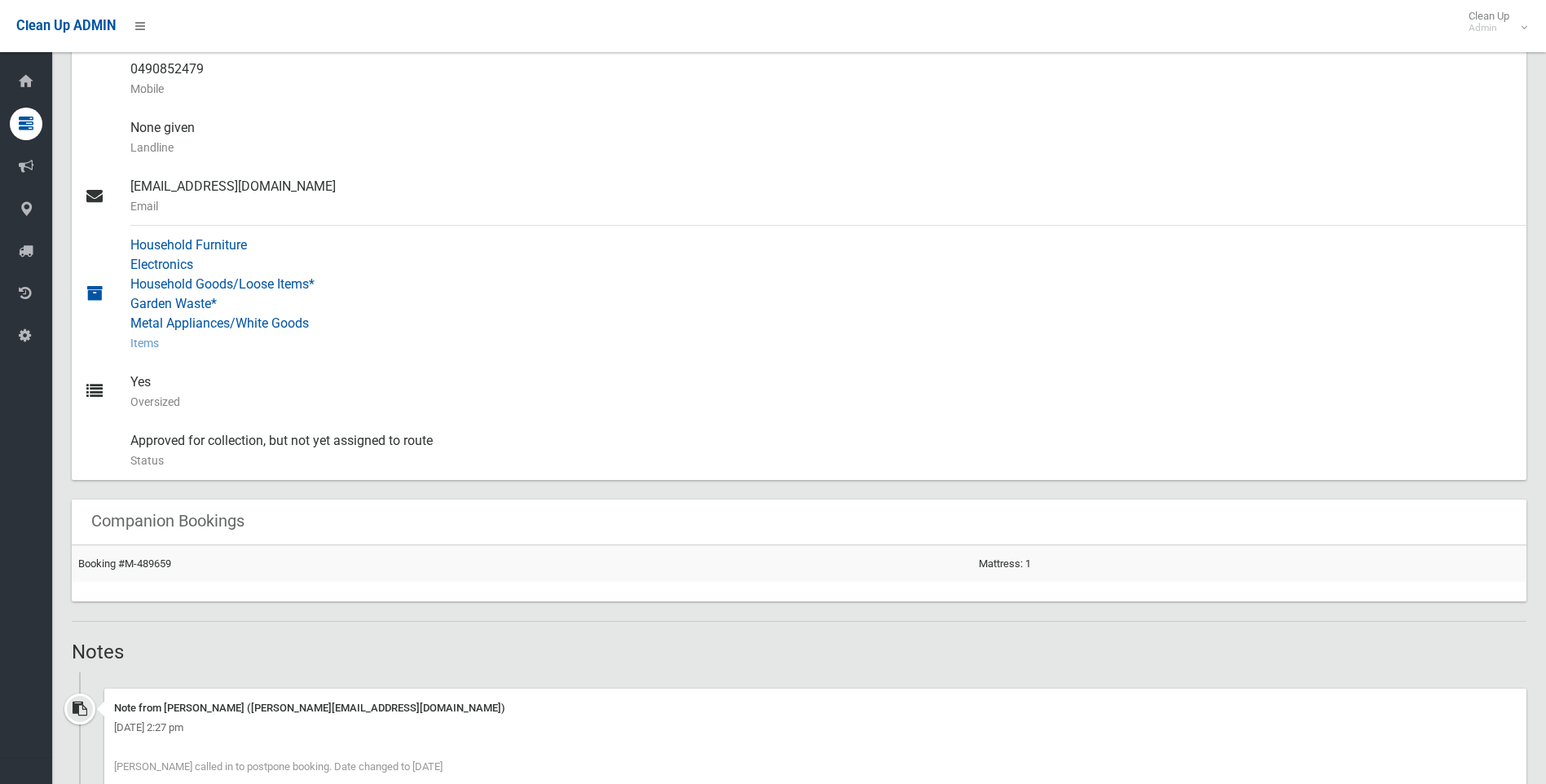
drag, startPoint x: 401, startPoint y: 214, endPoint x: 334, endPoint y: 271, distance: 88.0
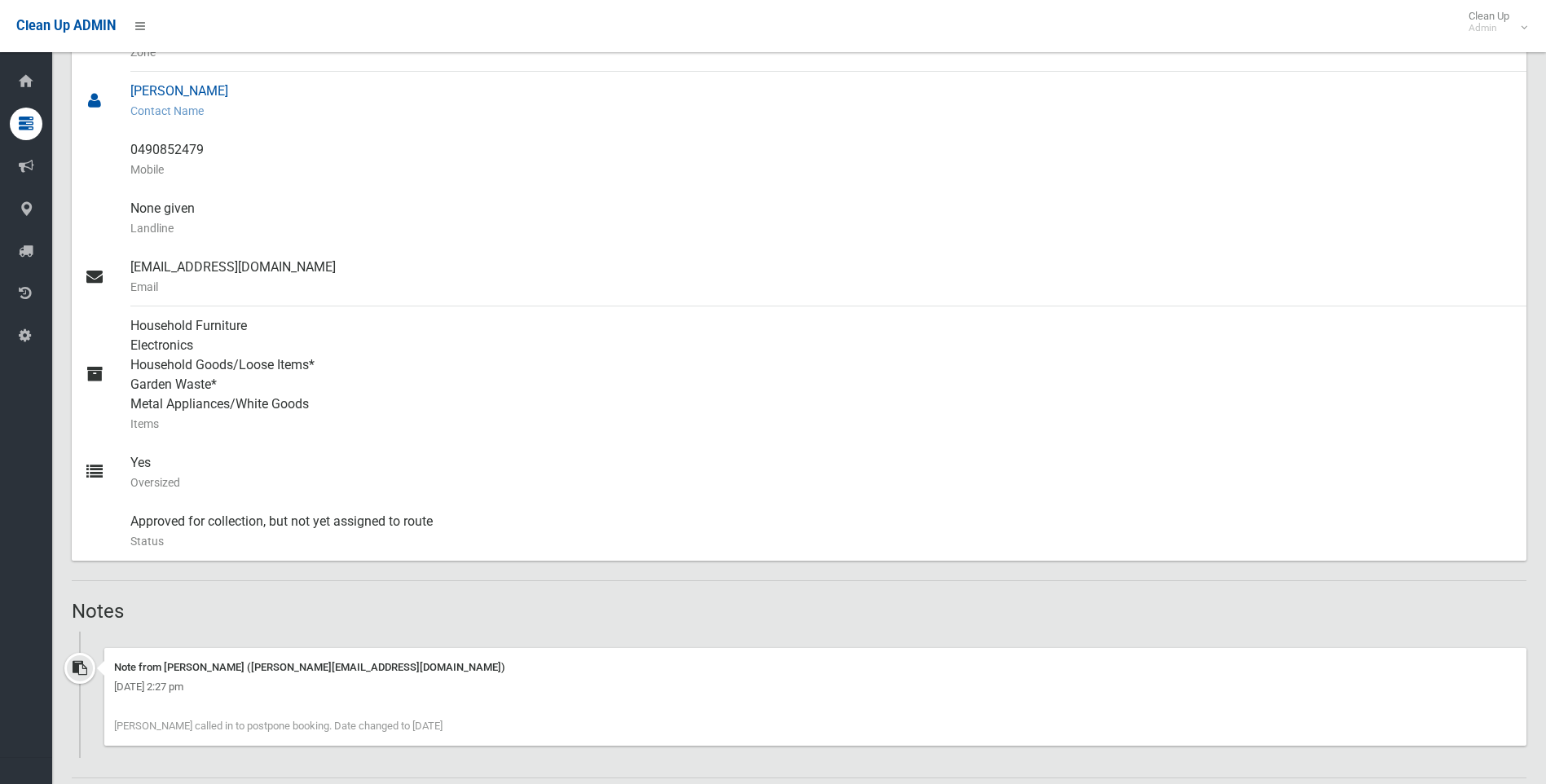
scroll to position [489, 0]
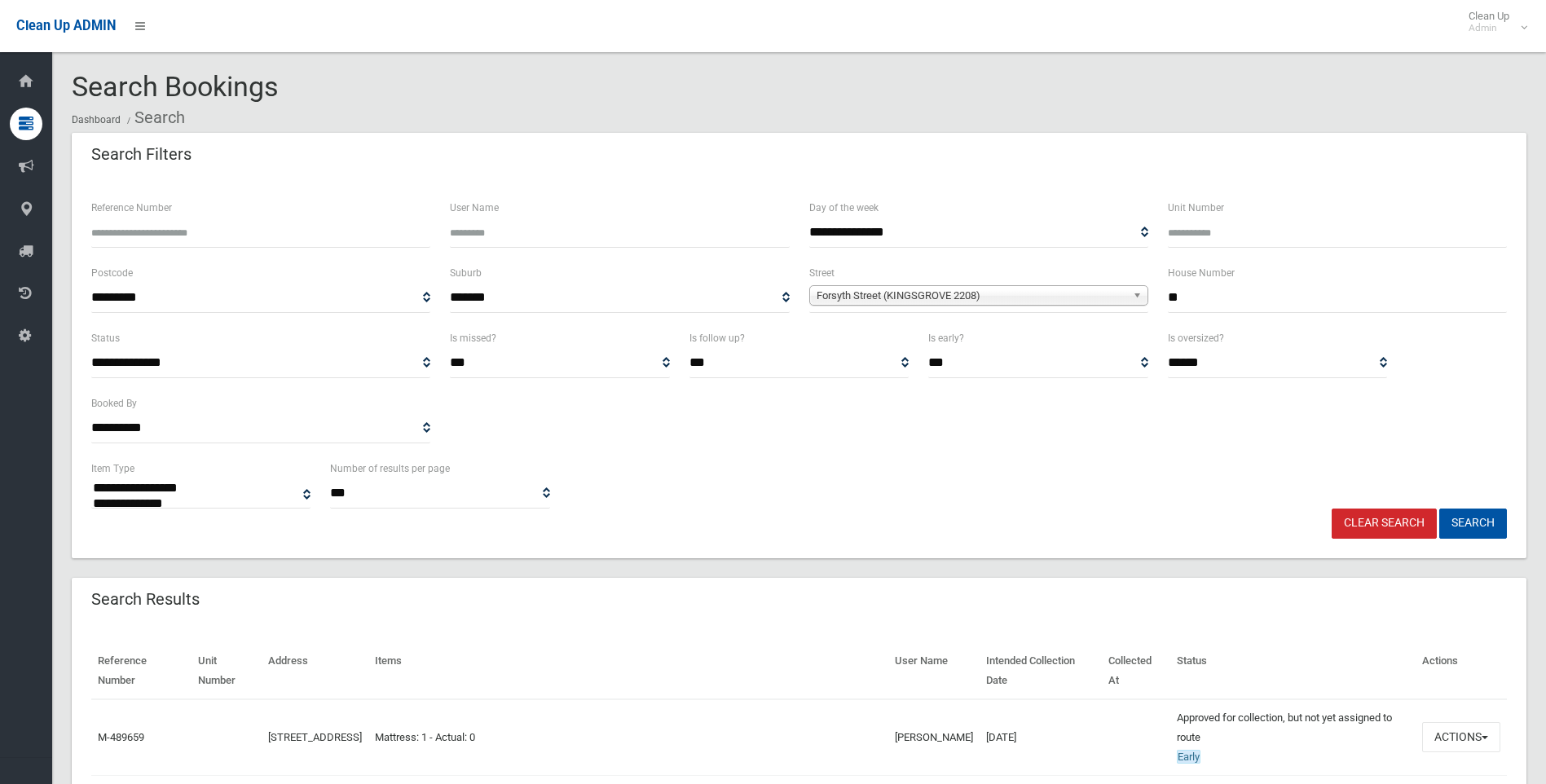
select select
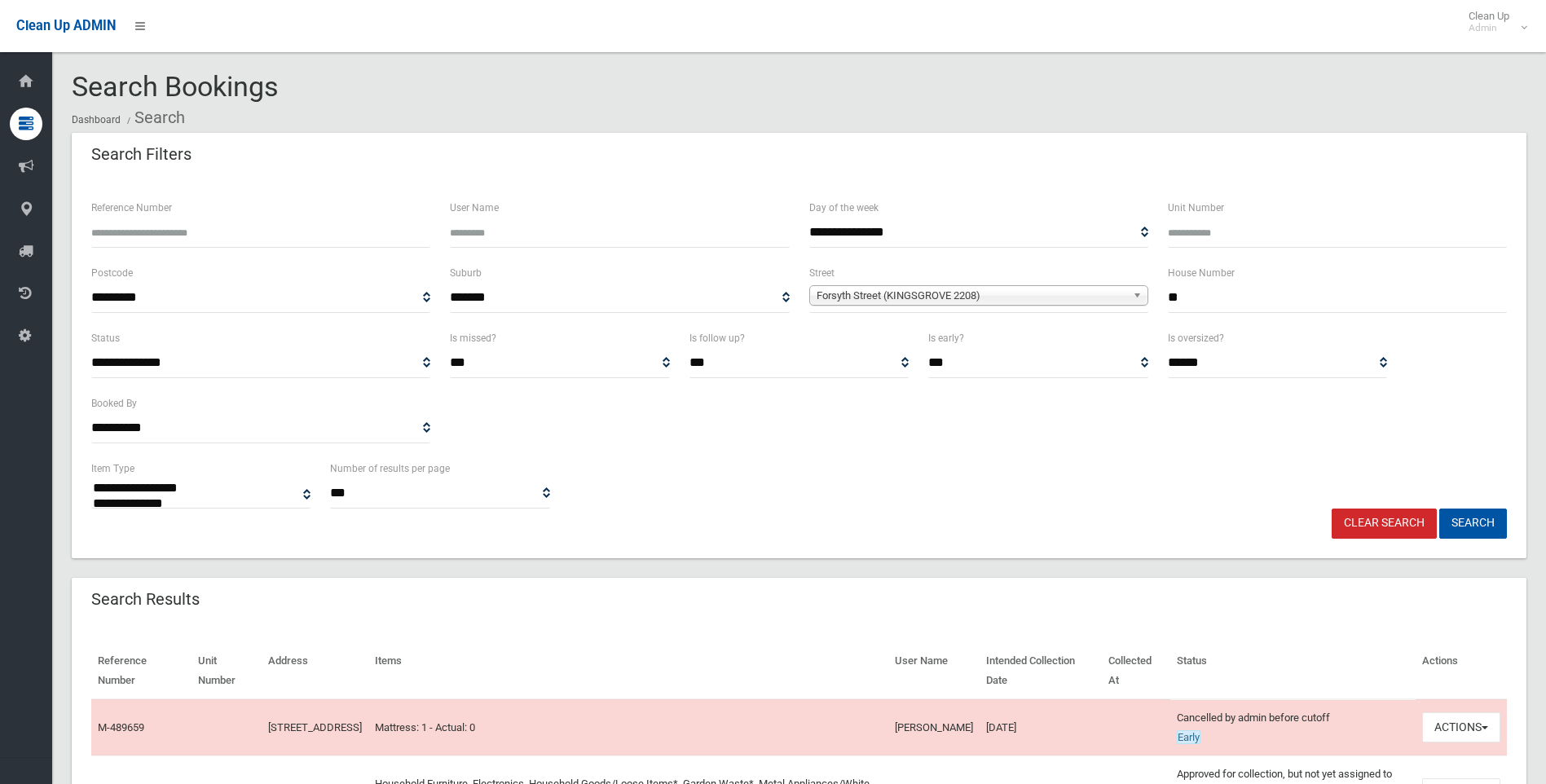
select select
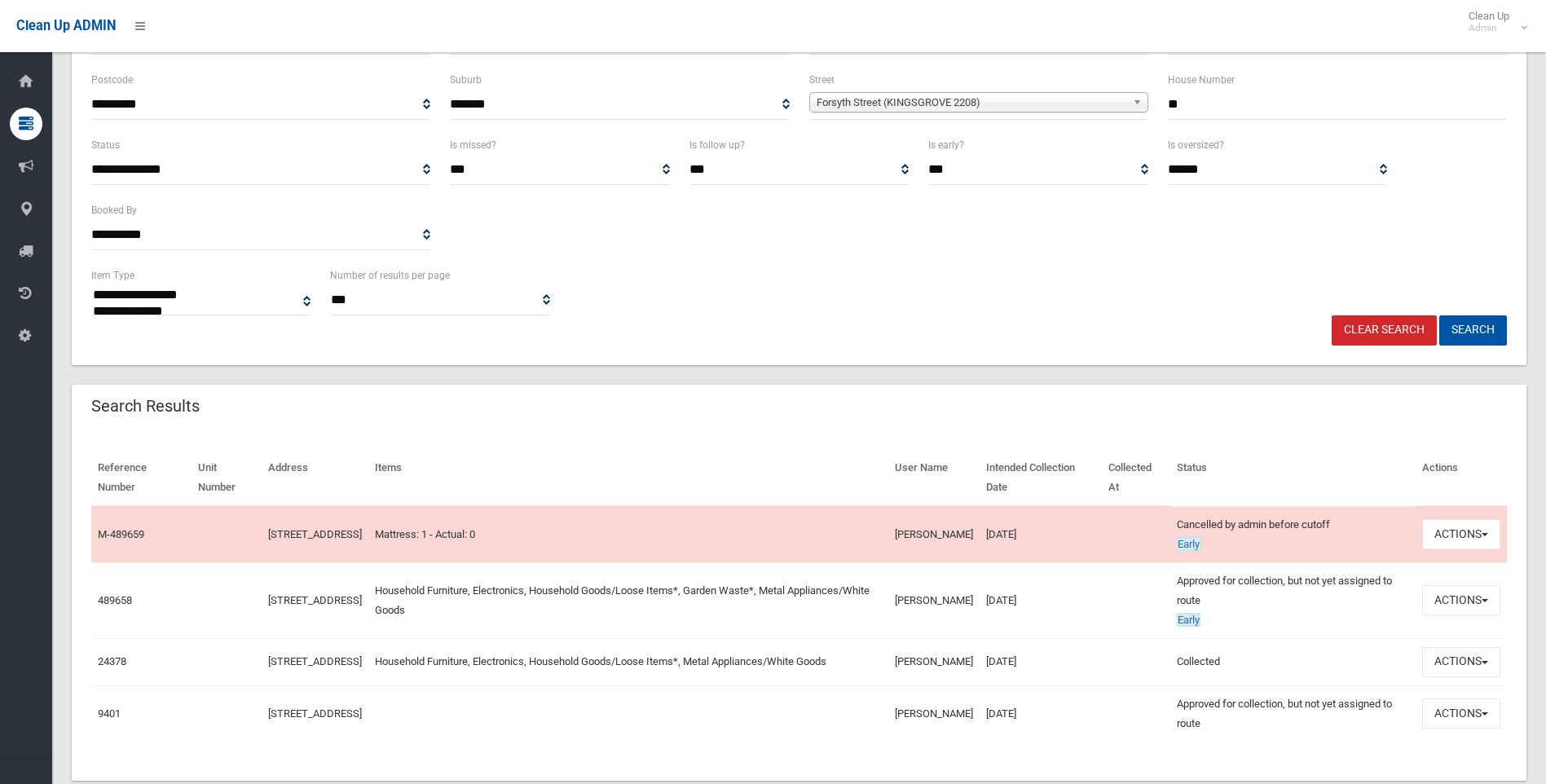
scroll to position [233, 0]
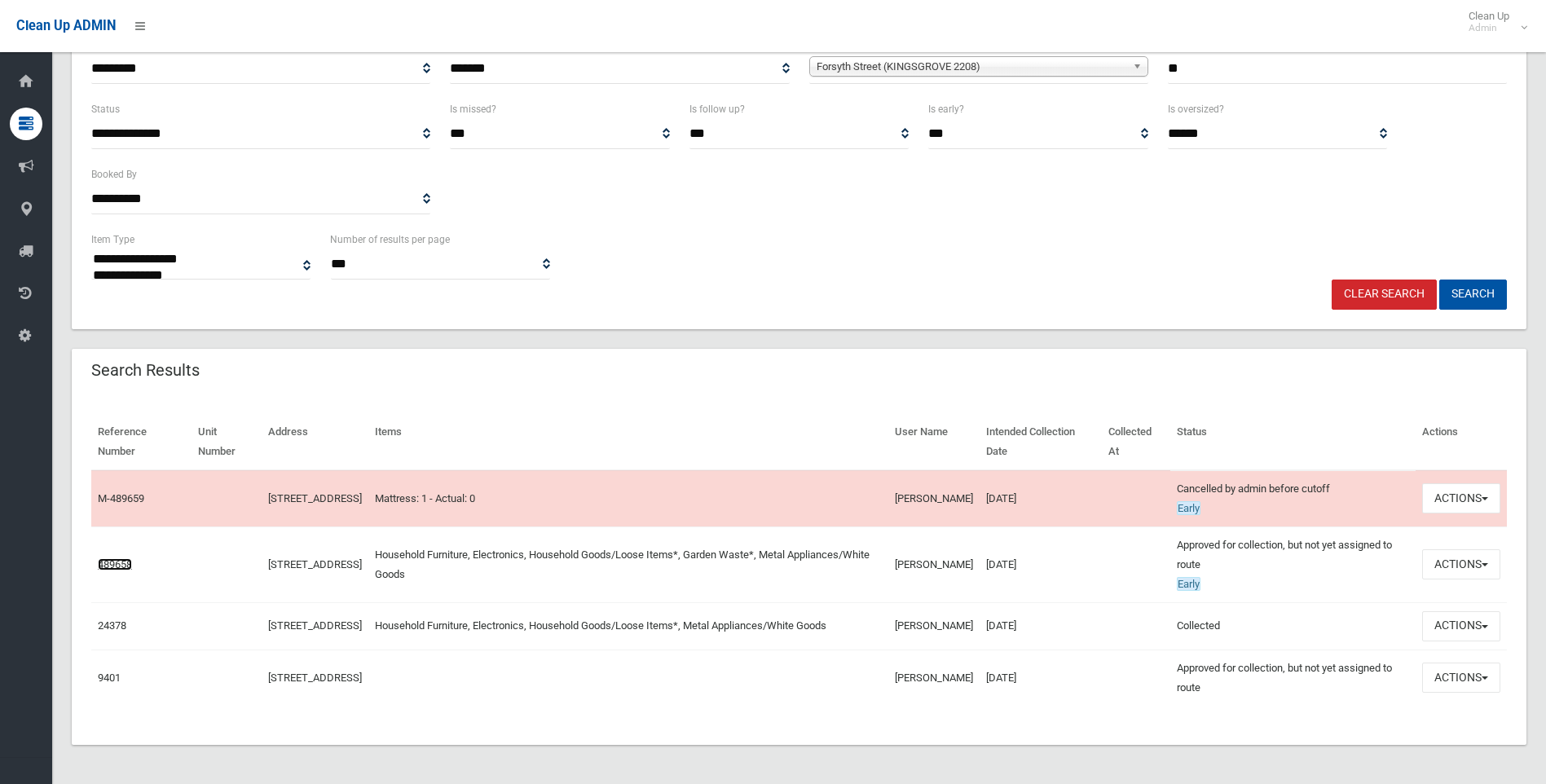
click at [100, 558] on link "489658" at bounding box center [115, 564] width 34 height 12
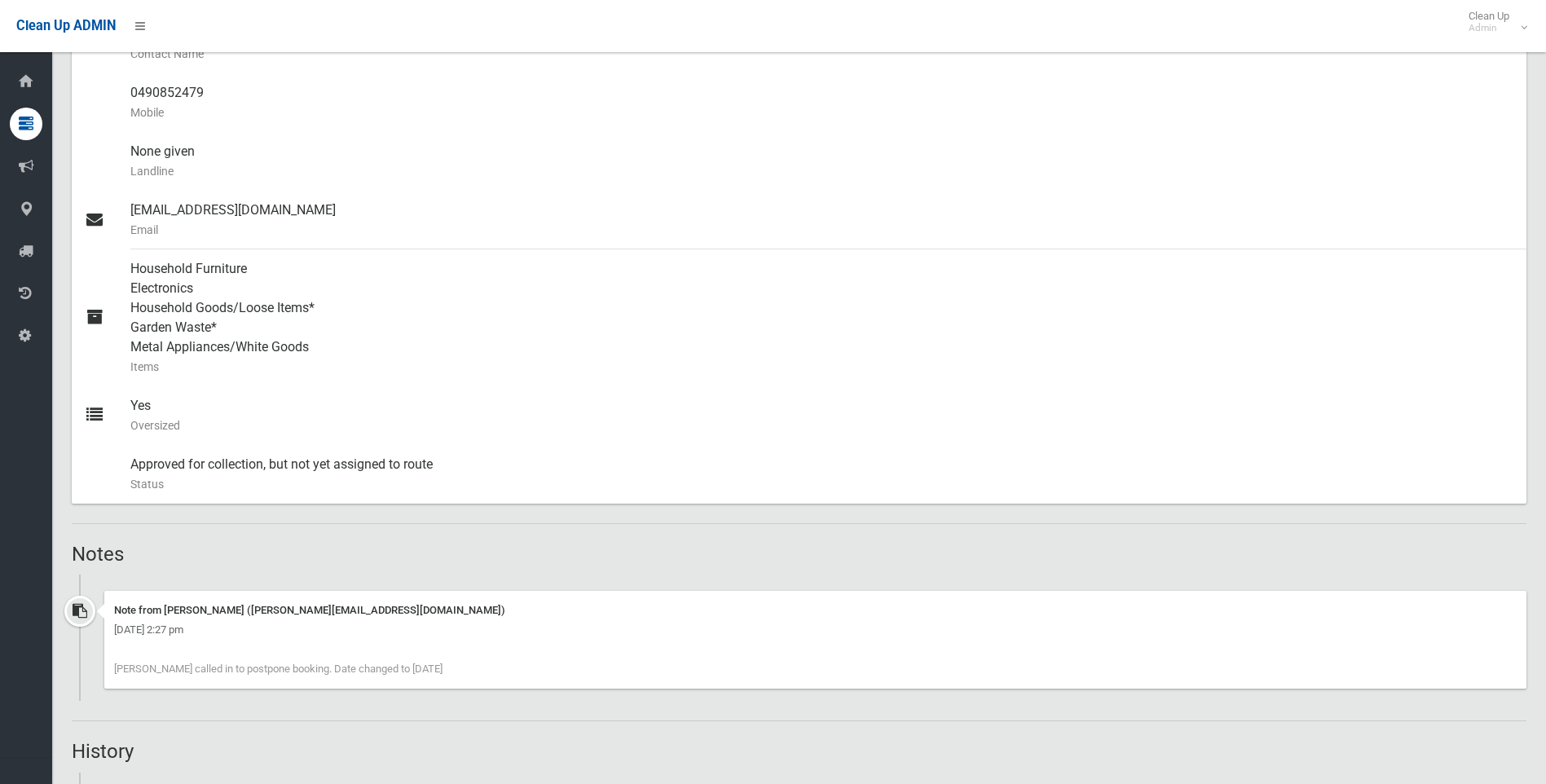
scroll to position [733, 0]
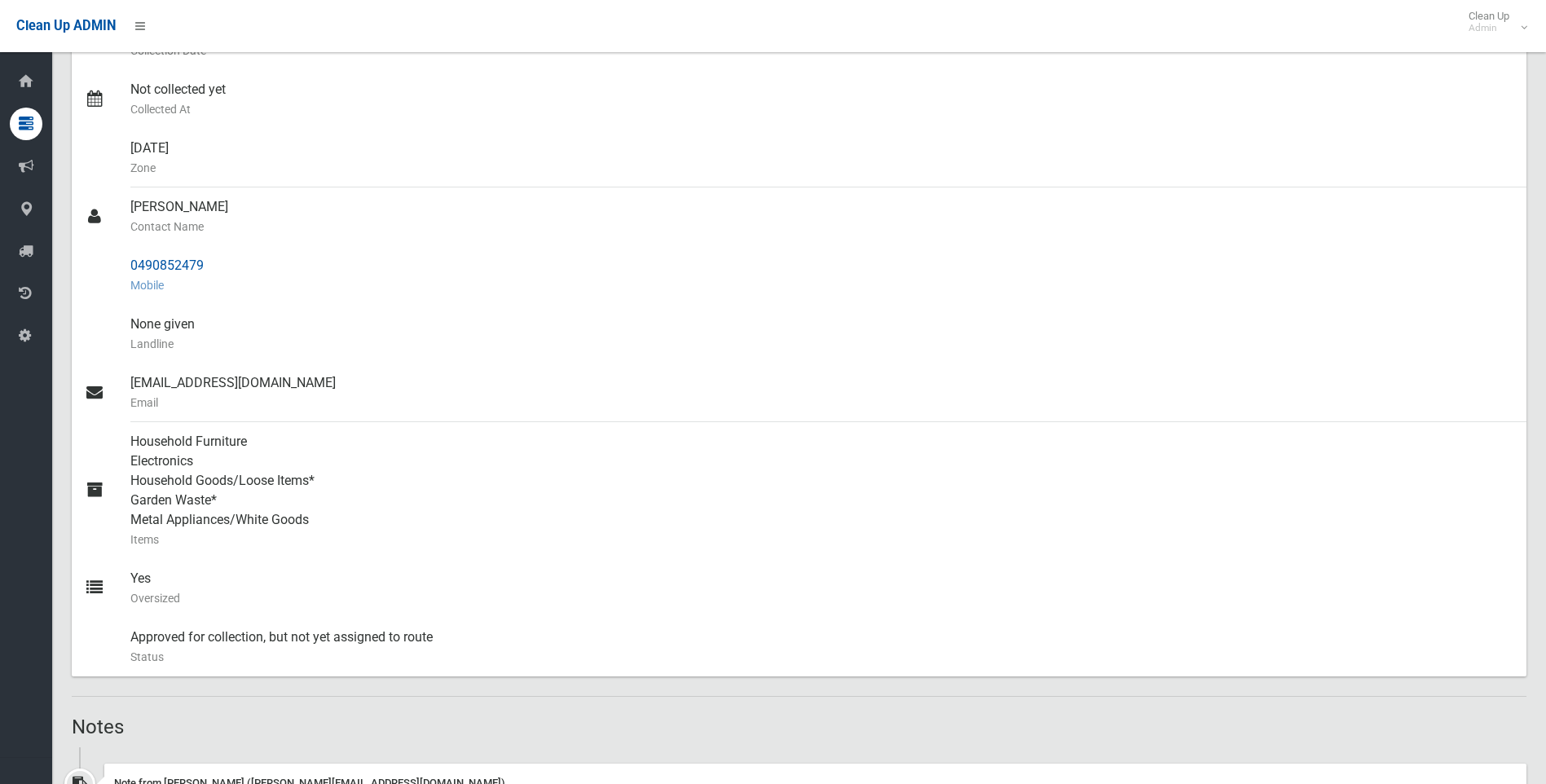
drag, startPoint x: 175, startPoint y: 296, endPoint x: 160, endPoint y: 284, distance: 19.2
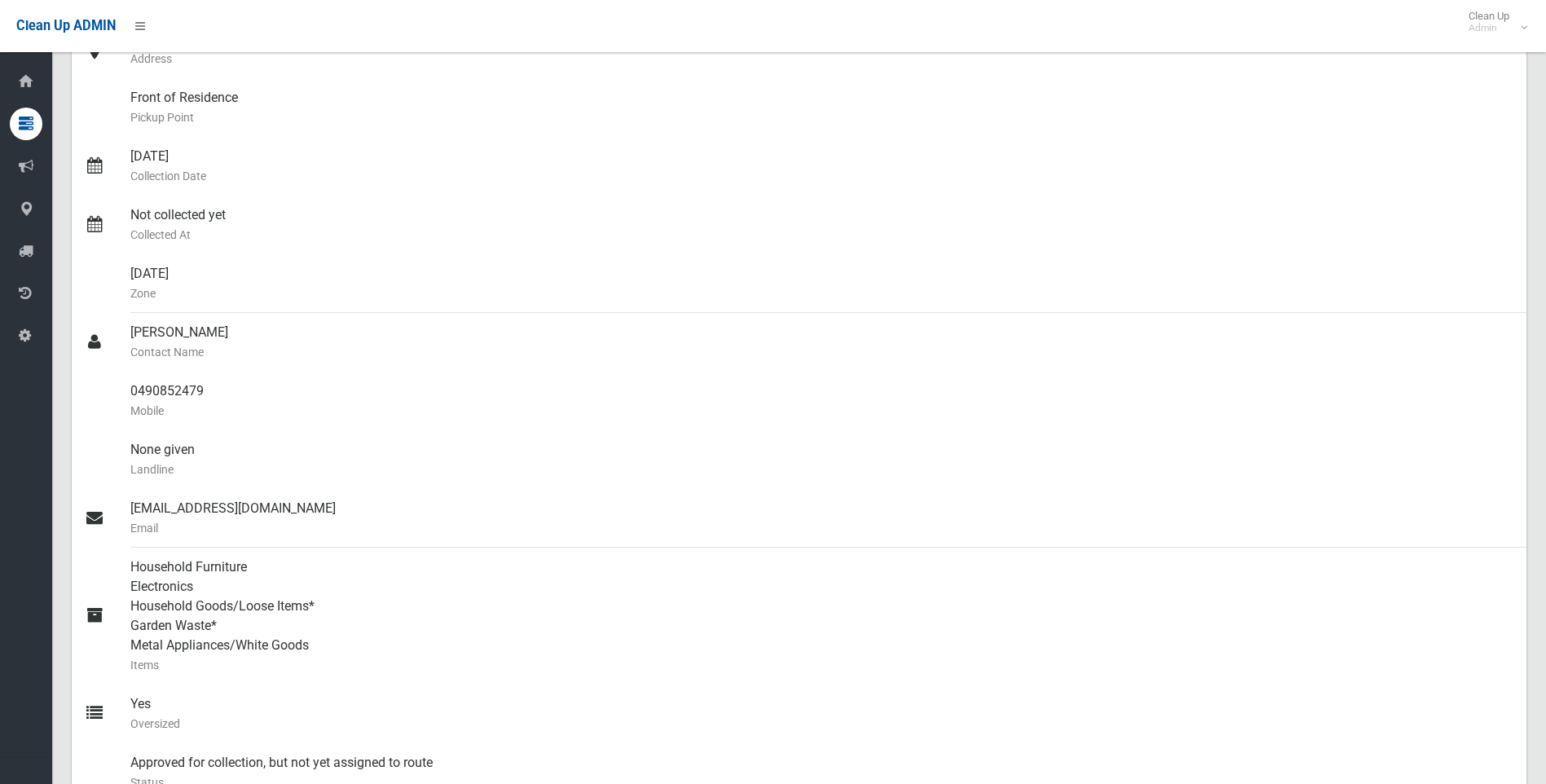
scroll to position [0, 0]
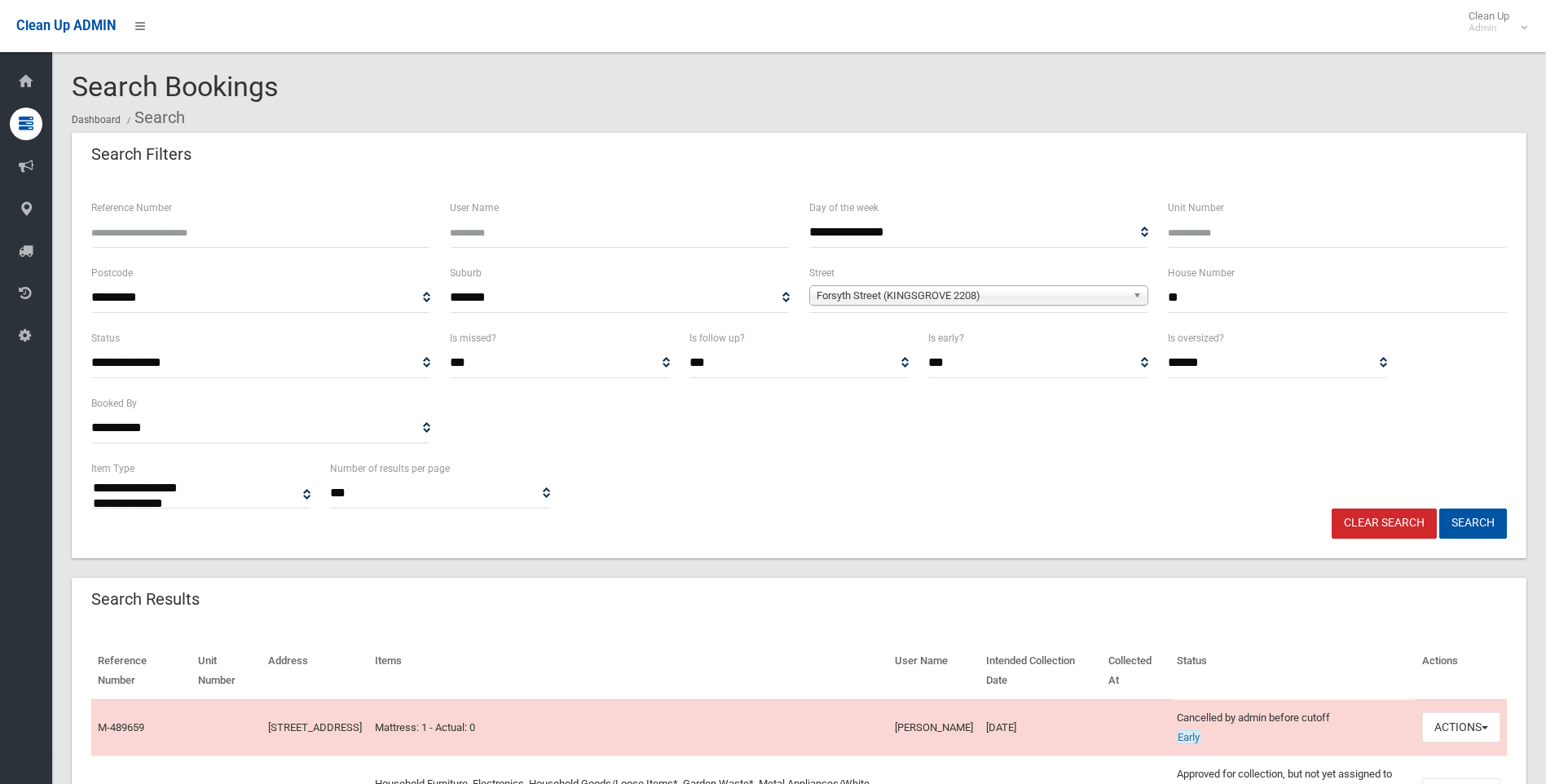
select select
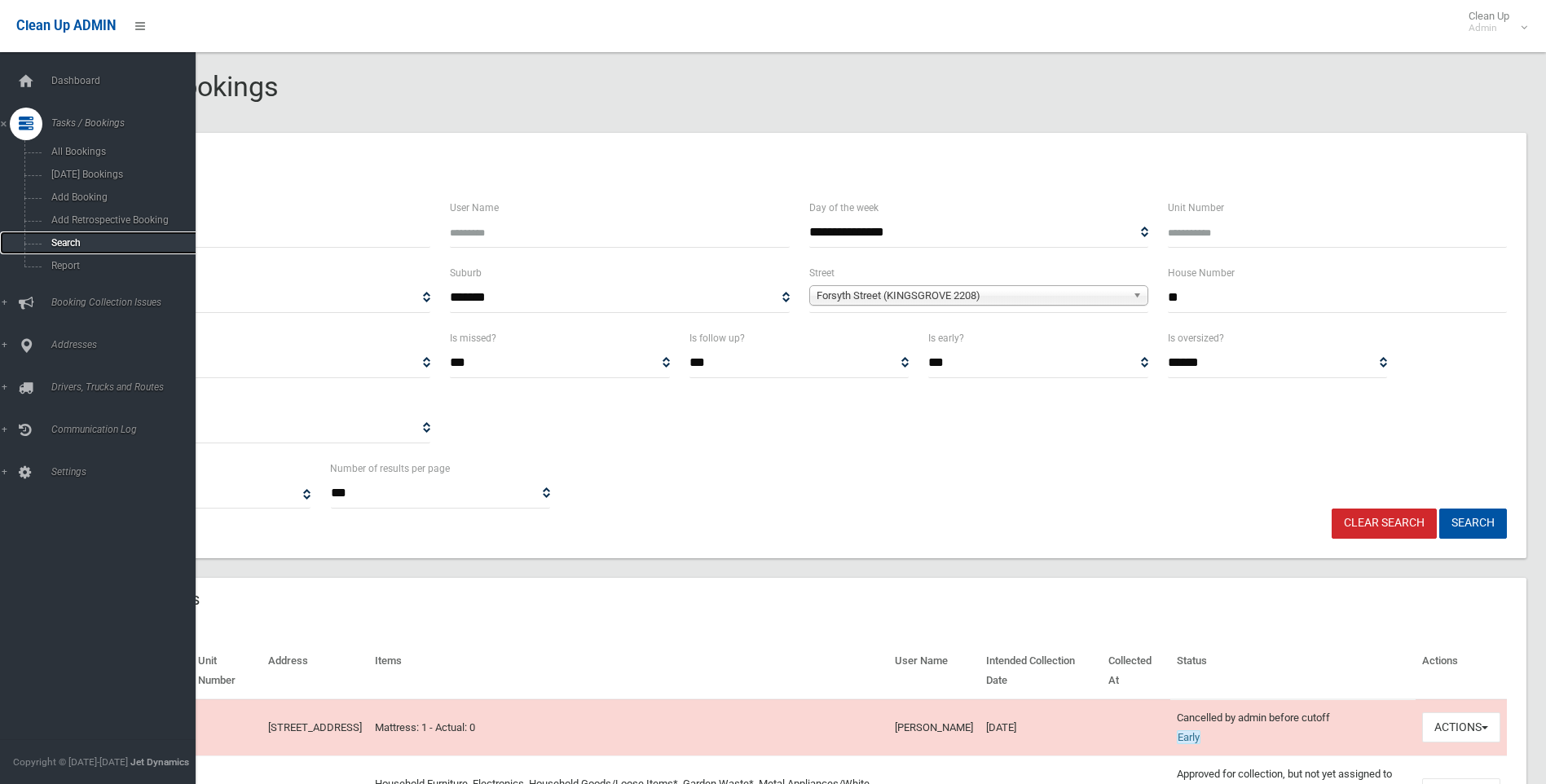
click at [76, 251] on link "Search" at bounding box center [104, 242] width 208 height 23
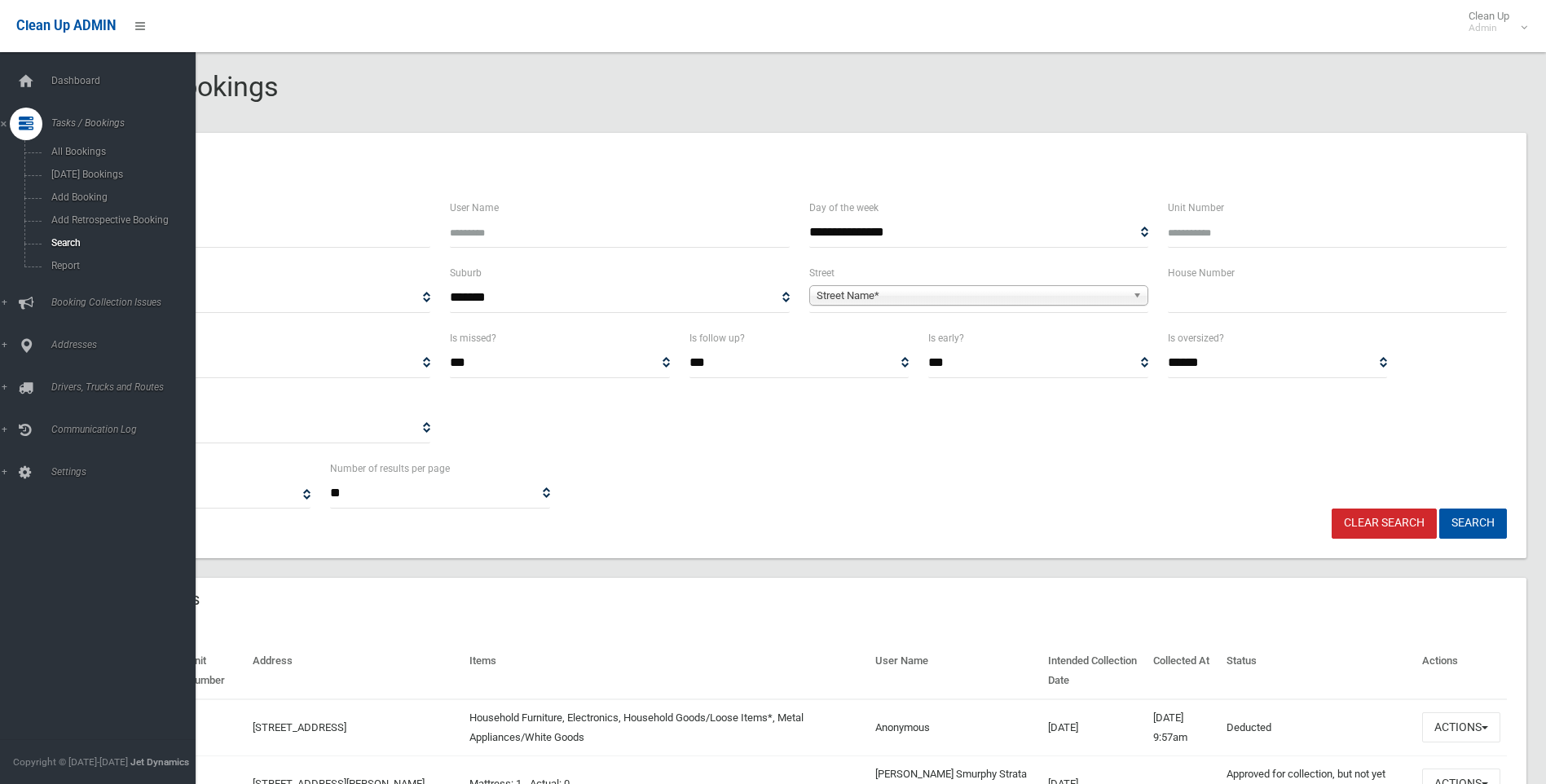
select select
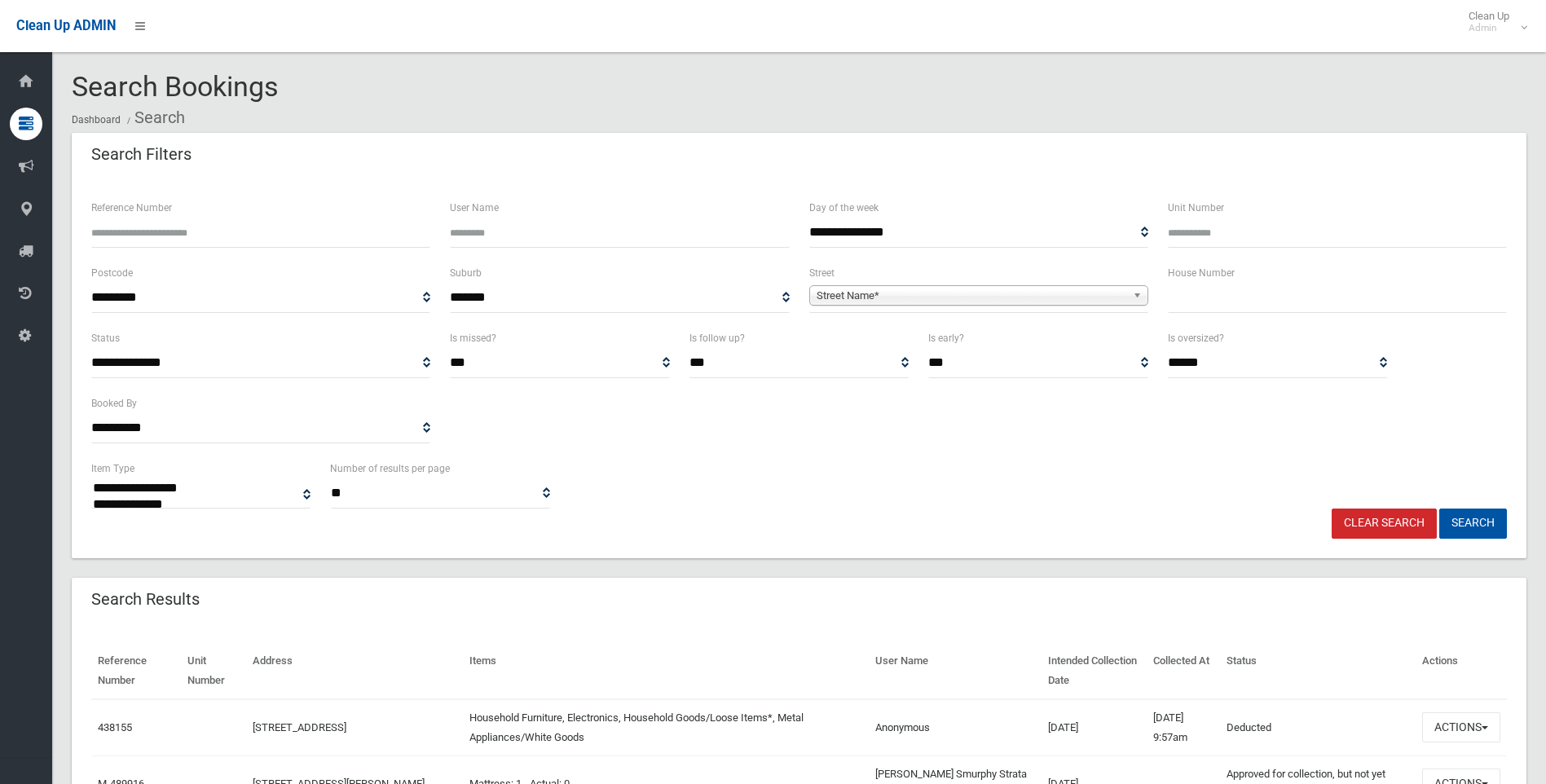
click at [1387, 531] on link "Clear Search" at bounding box center [1384, 523] width 105 height 31
select select
drag, startPoint x: 0, startPoint y: 0, endPoint x: 1177, endPoint y: 402, distance: 1243.8
click at [1177, 402] on div "**********" at bounding box center [799, 393] width 1435 height 130
click at [1213, 301] on input "text" at bounding box center [1337, 298] width 339 height 31
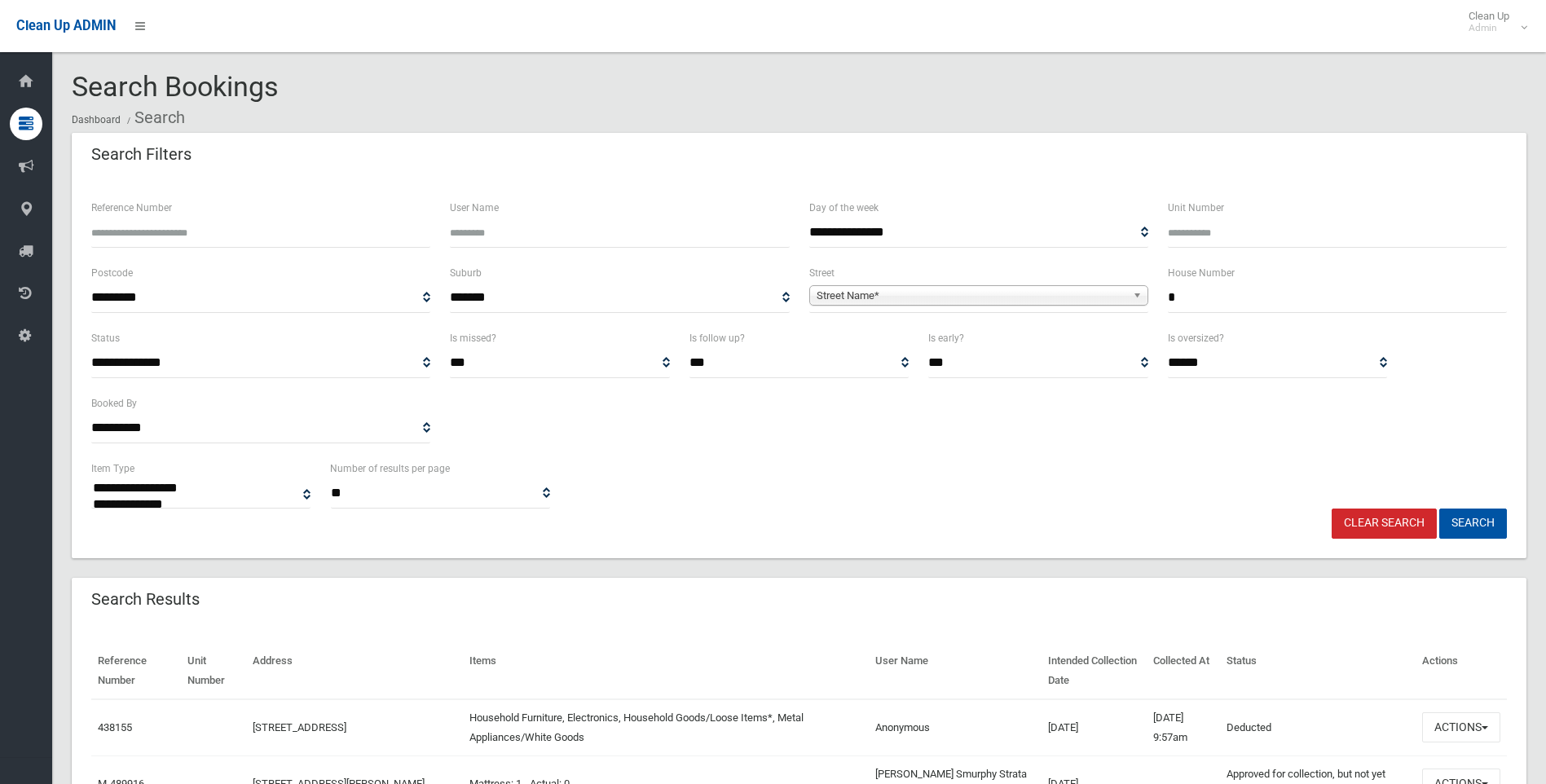
type input "*"
click at [868, 294] on span "Street Name*" at bounding box center [971, 295] width 310 height 19
type input "******"
click at [918, 340] on li "Indian a Avenue (BELFIELD 2191)" at bounding box center [979, 341] width 331 height 20
click at [1476, 527] on button "Search" at bounding box center [1472, 523] width 67 height 31
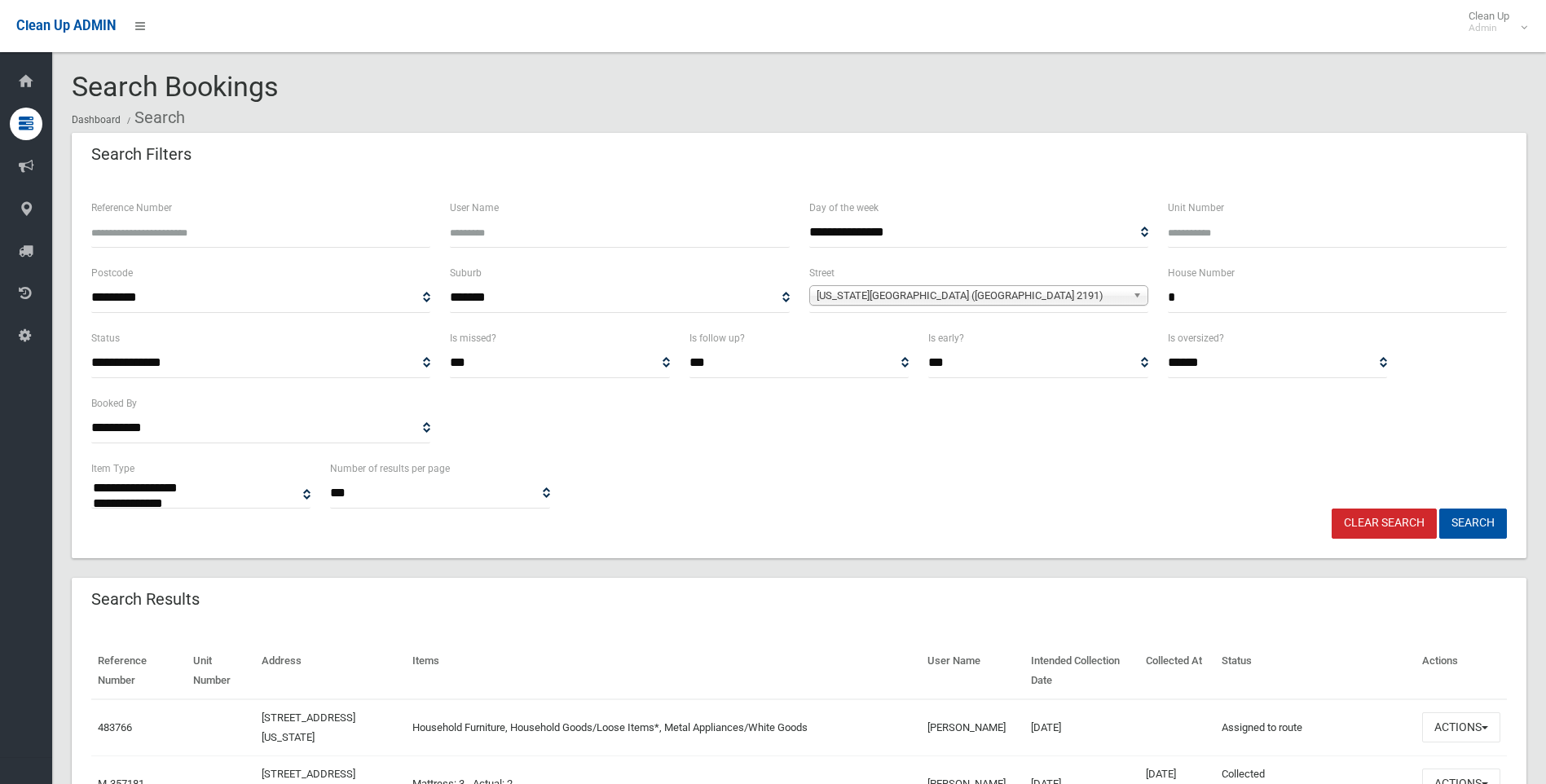
select select
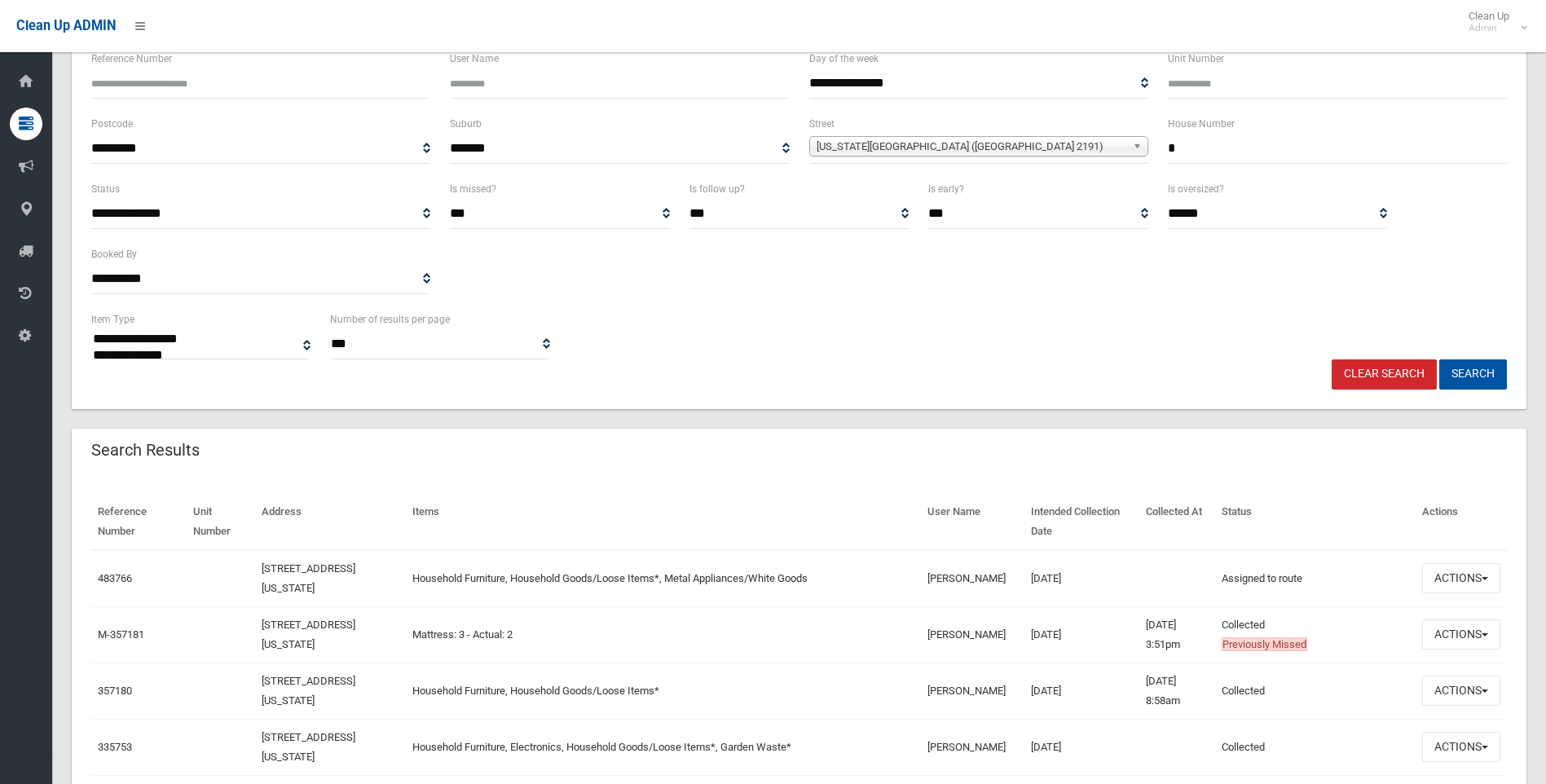
scroll to position [163, 0]
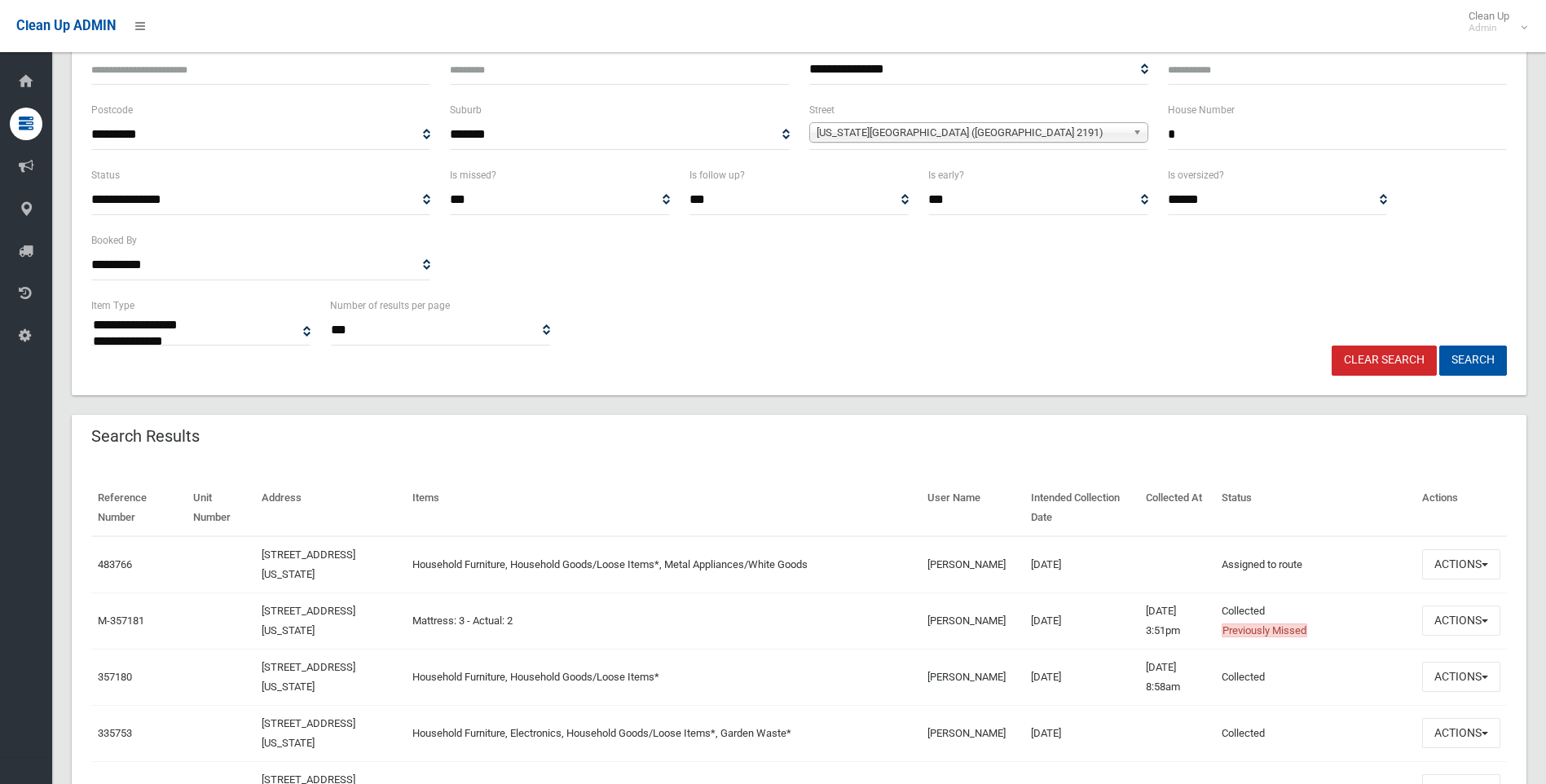
click at [1374, 361] on link "Clear Search" at bounding box center [1384, 361] width 105 height 31
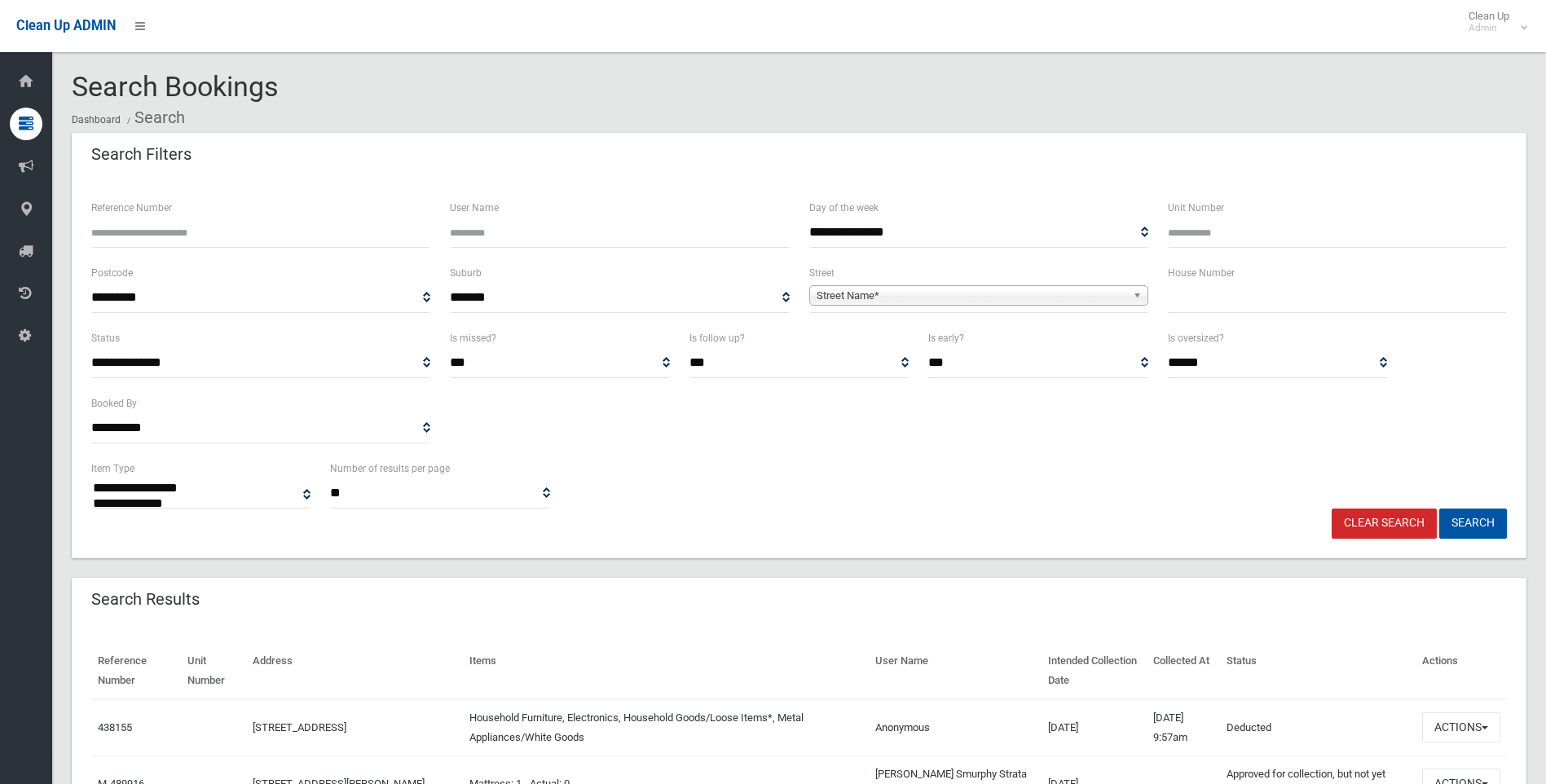
select select
